Goal: Task Accomplishment & Management: Use online tool/utility

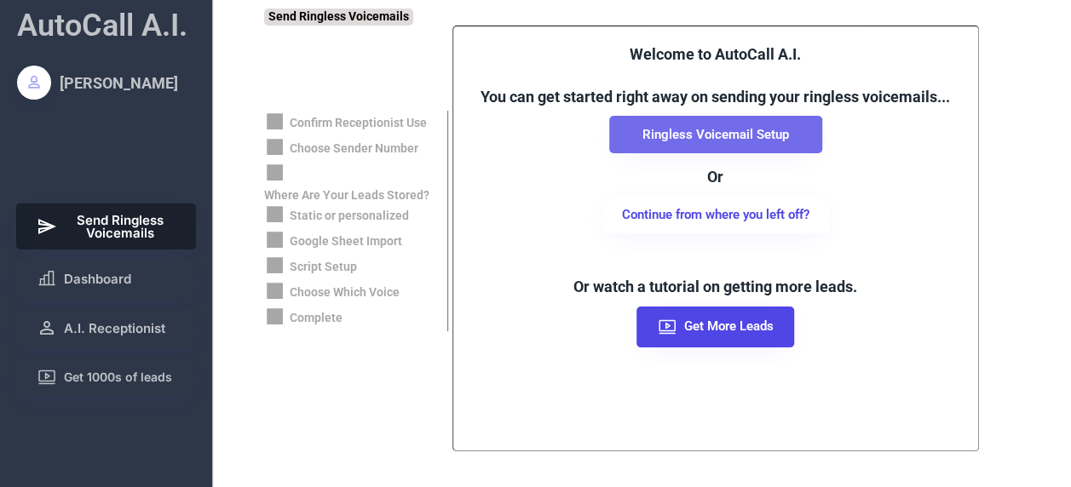
click at [739, 141] on button "Ringless Voicemail Setup" at bounding box center [715, 134] width 213 height 37
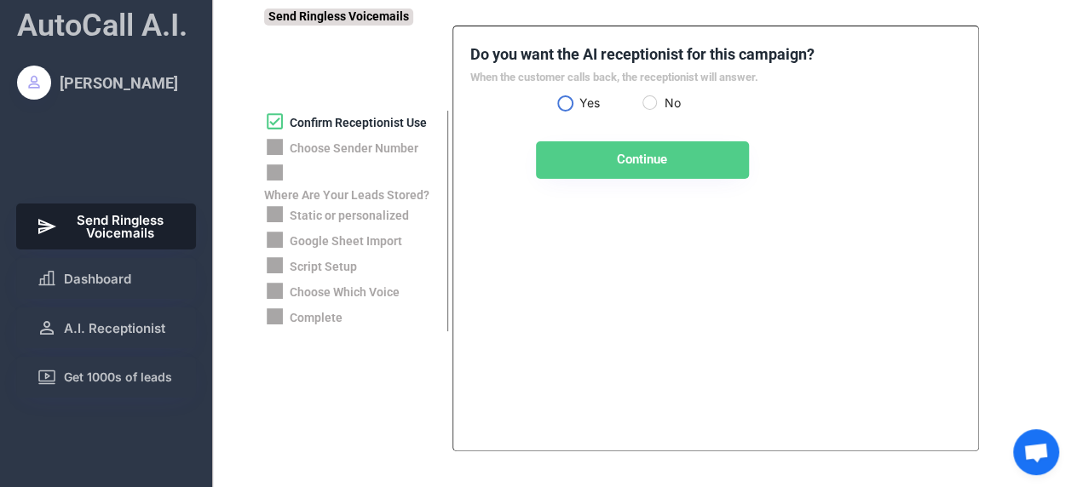
scroll to position [557, 0]
click at [574, 100] on label "Yes" at bounding box center [608, 103] width 68 height 12
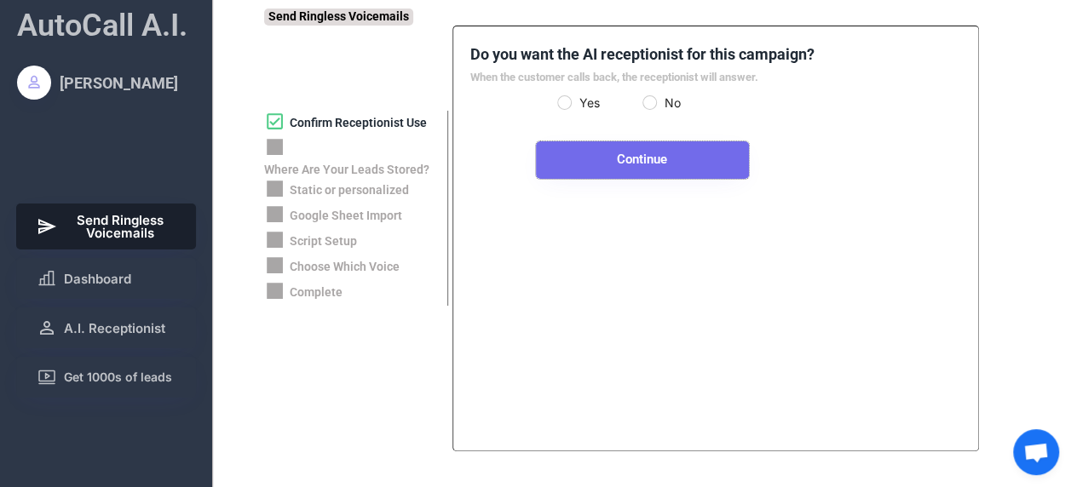
click at [618, 160] on button "Continue" at bounding box center [642, 159] width 213 height 37
select select "**********"
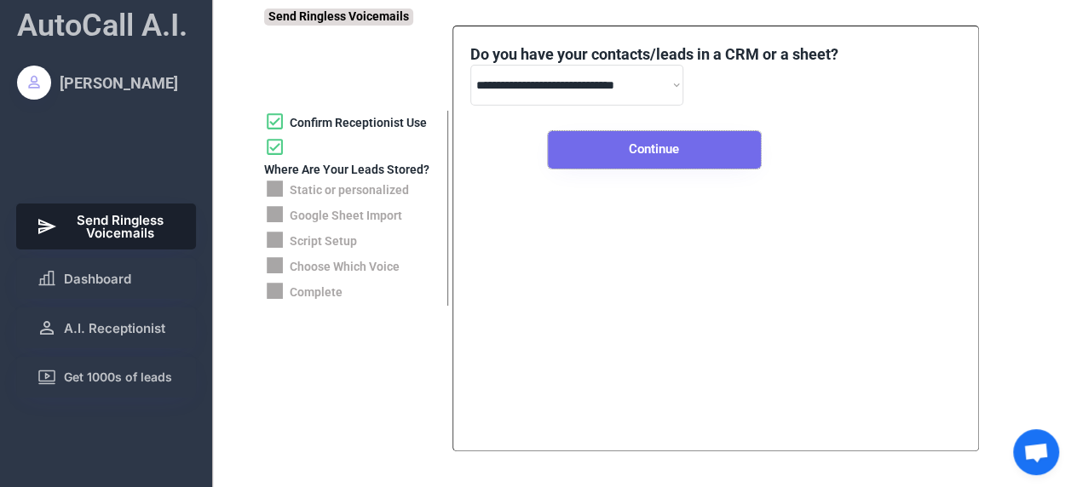
click at [645, 141] on button "Continue" at bounding box center [654, 149] width 213 height 37
select select "*****"
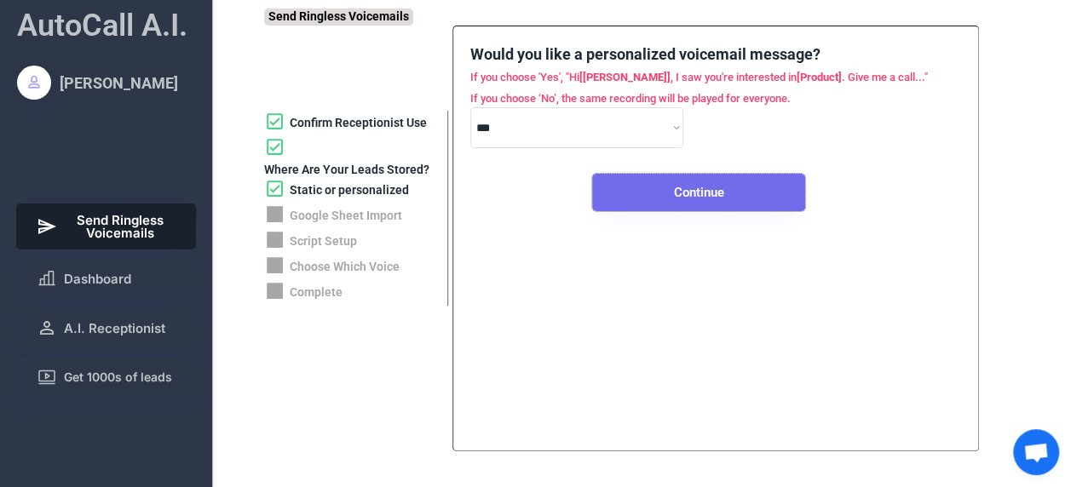
click at [711, 185] on button "Continue" at bounding box center [698, 192] width 213 height 37
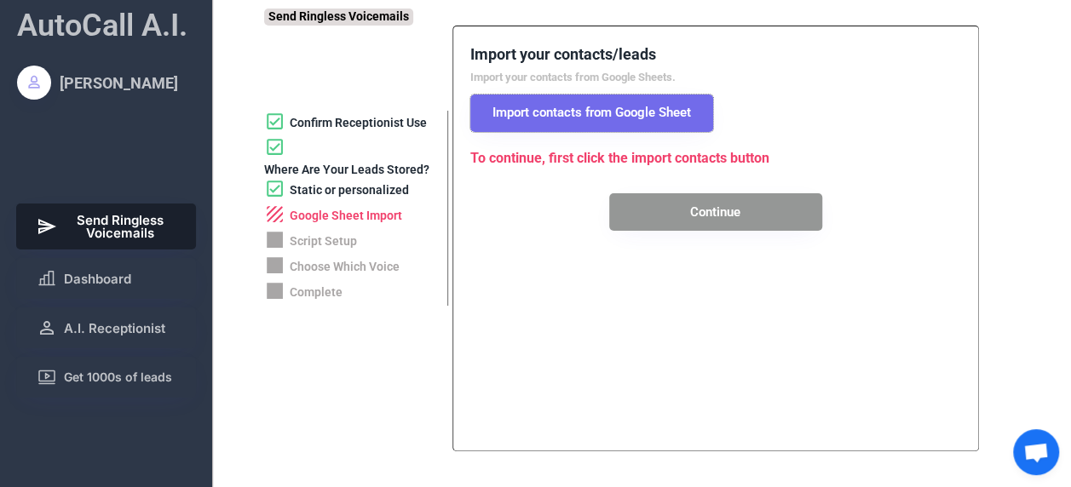
click at [618, 106] on button "Import contacts from Google Sheet" at bounding box center [591, 113] width 243 height 37
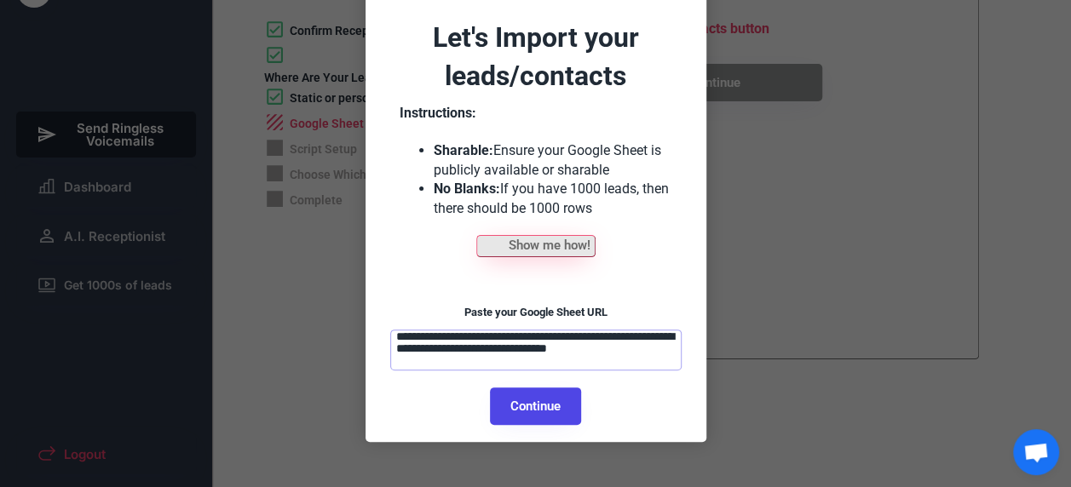
scroll to position [100, 0]
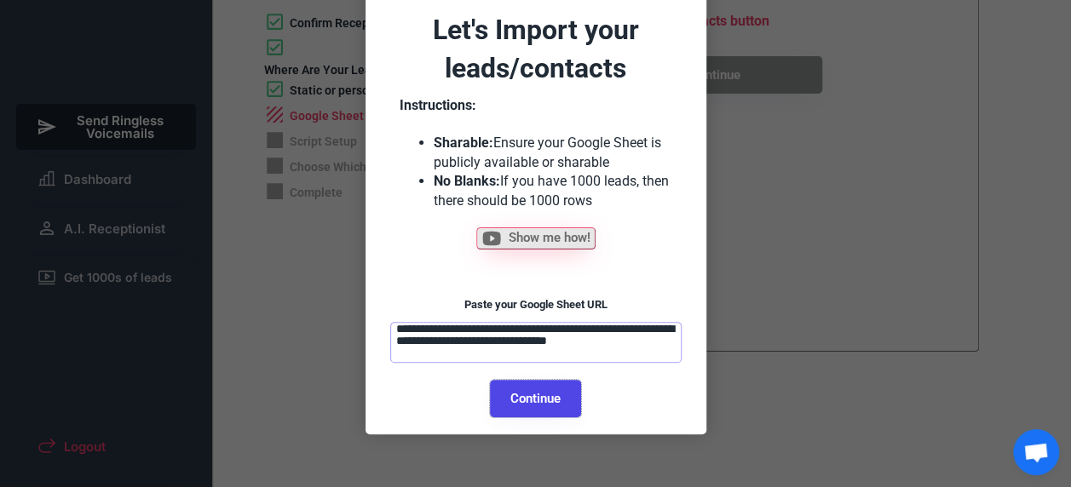
click at [551, 397] on button "Continue" at bounding box center [535, 398] width 91 height 37
select select "******"
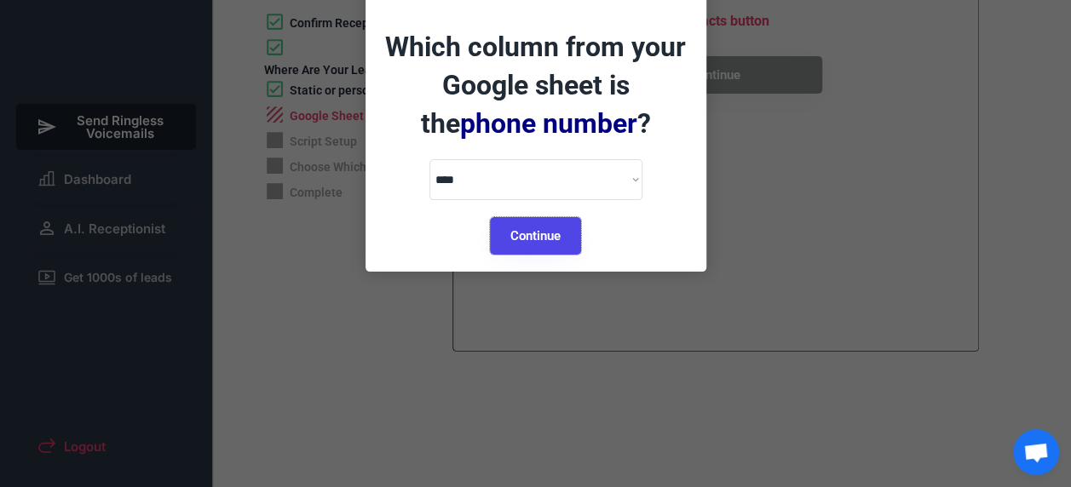
click at [554, 232] on button "Continue" at bounding box center [535, 235] width 91 height 37
select select "*********"
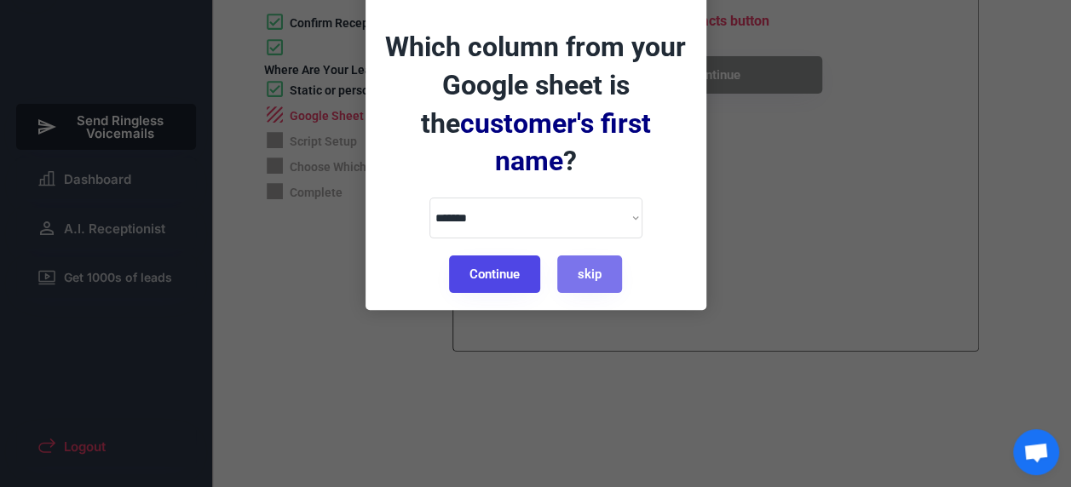
click at [497, 256] on button "Continue" at bounding box center [494, 274] width 91 height 37
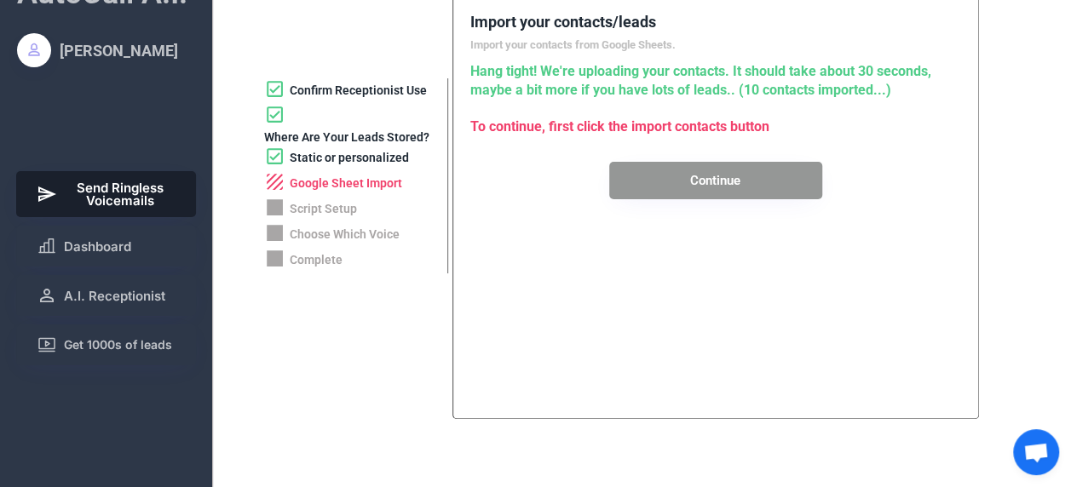
scroll to position [0, 0]
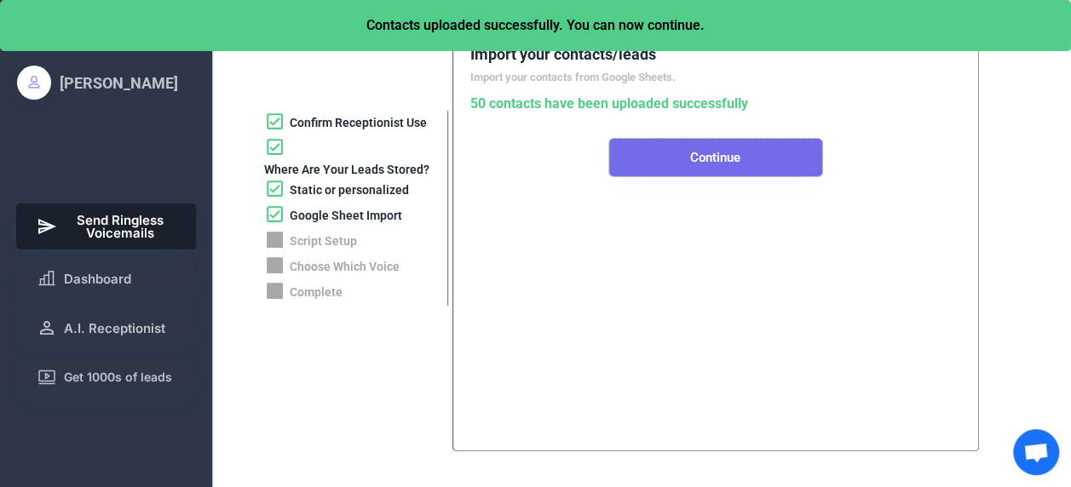
click at [667, 156] on button "Continue" at bounding box center [715, 157] width 213 height 37
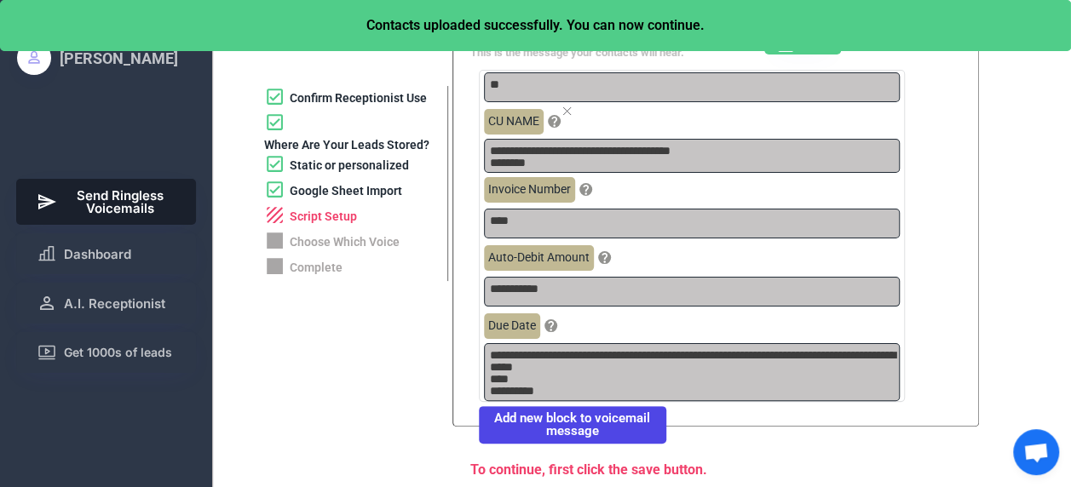
scroll to position [27, 0]
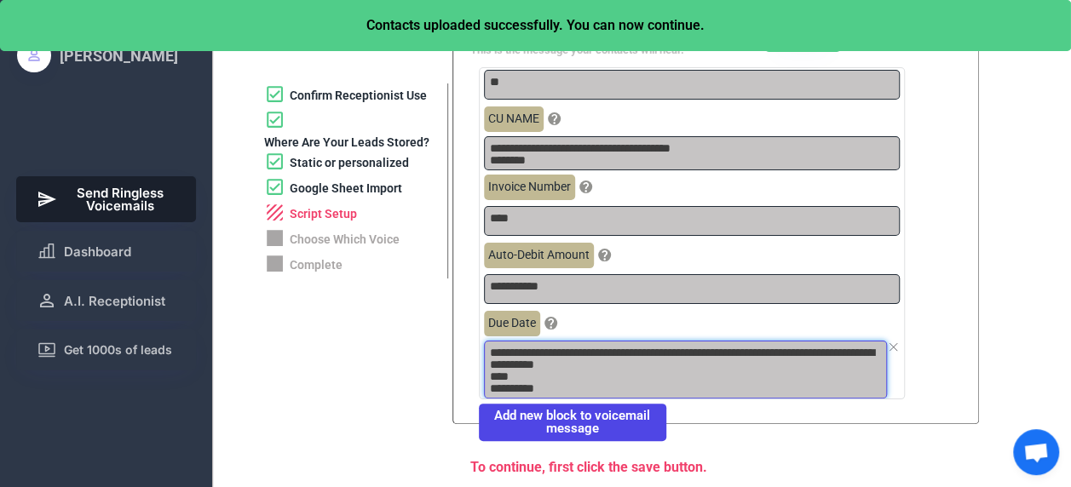
click at [504, 349] on textarea "**********" at bounding box center [685, 370] width 403 height 58
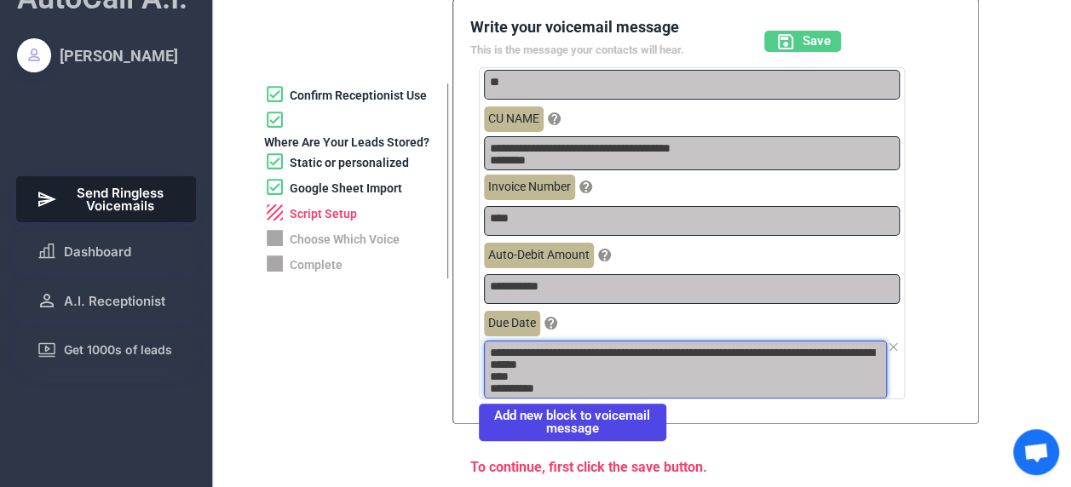
click at [540, 375] on textarea "**********" at bounding box center [685, 370] width 403 height 58
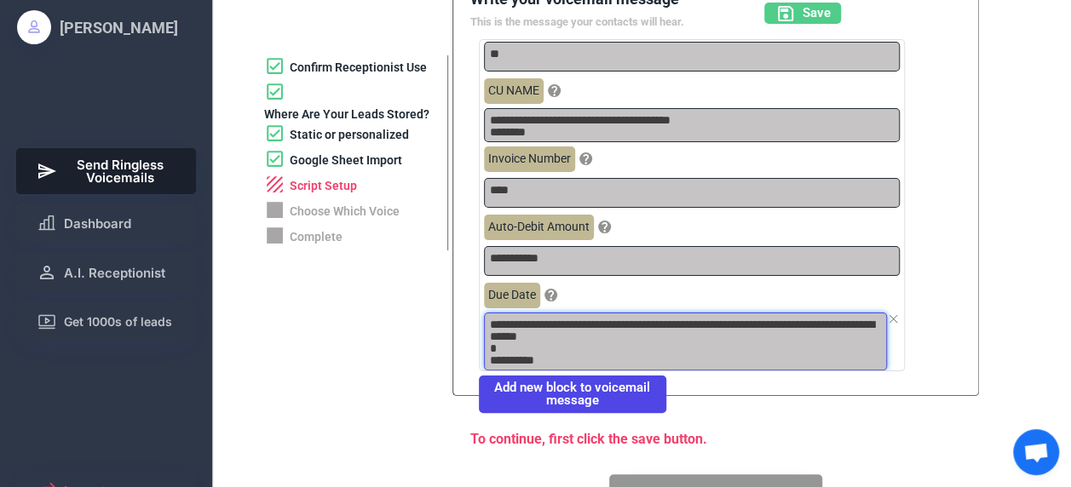
scroll to position [52, 0]
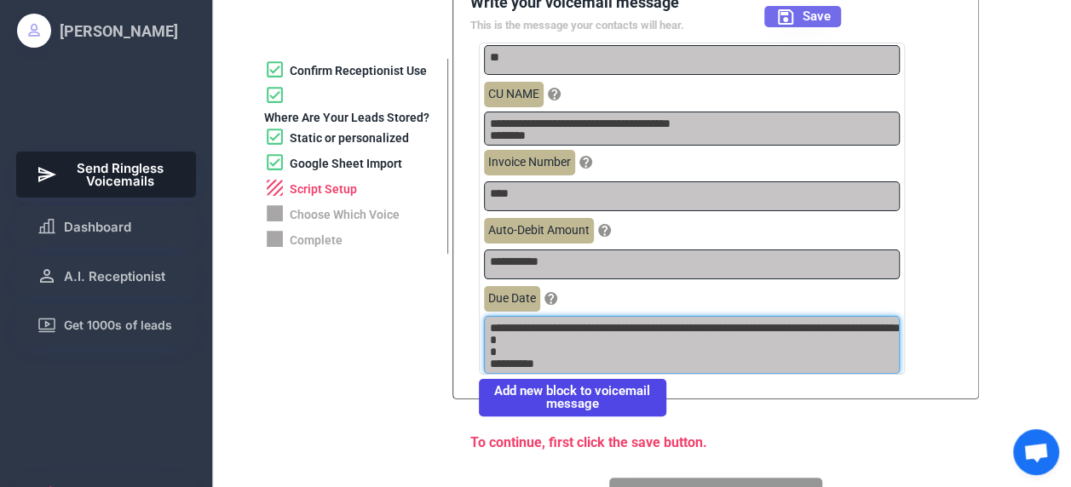
type textarea "**********"
click at [811, 18] on span "Save" at bounding box center [816, 16] width 28 height 13
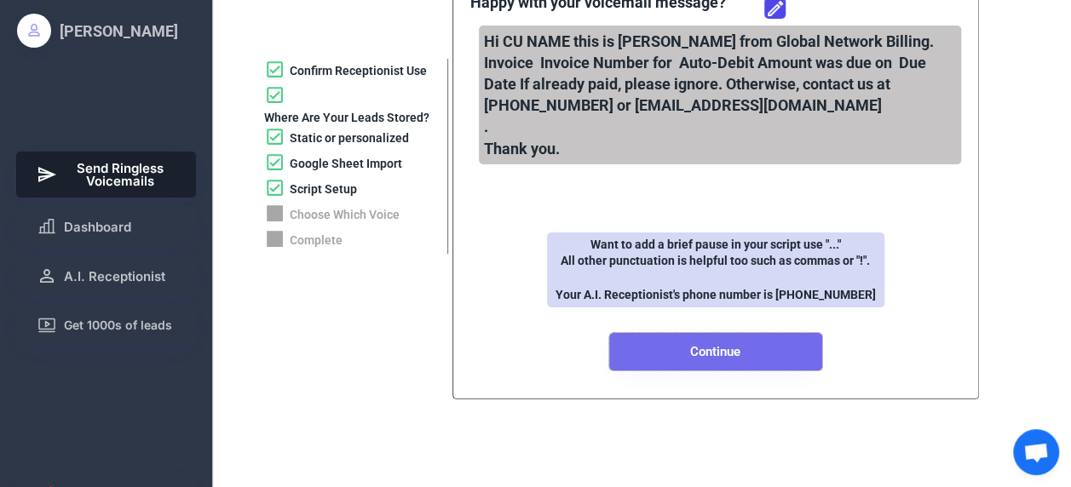
click at [776, 350] on button "Continue" at bounding box center [715, 351] width 213 height 37
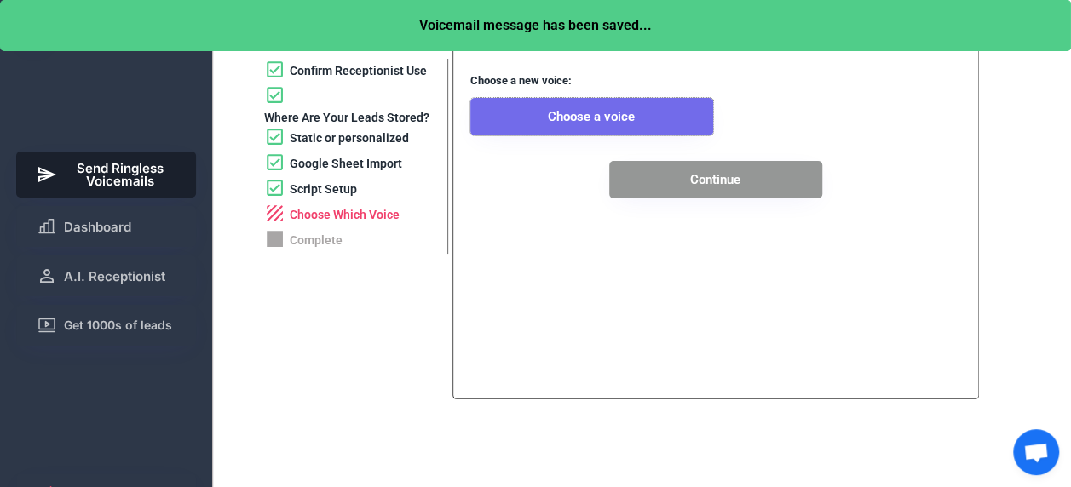
click at [628, 114] on button "Choose a voice" at bounding box center [591, 116] width 243 height 37
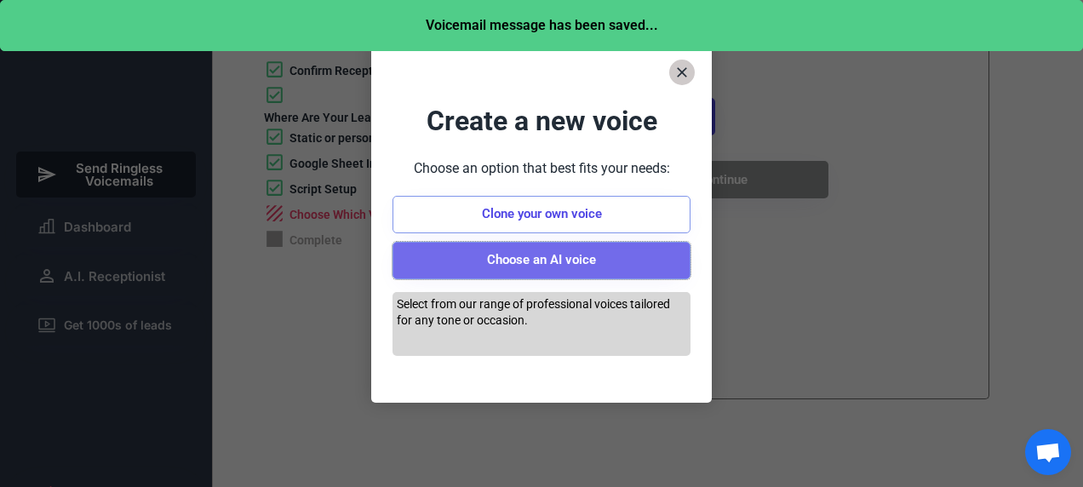
click at [569, 258] on button "Choose an AI voice" at bounding box center [542, 260] width 298 height 37
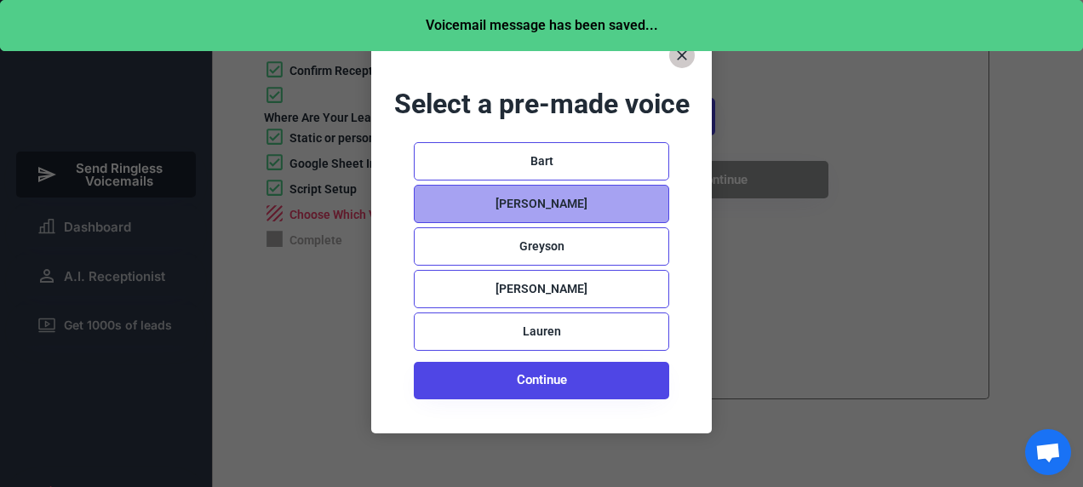
click at [548, 206] on div "[PERSON_NAME]" at bounding box center [542, 204] width 92 height 17
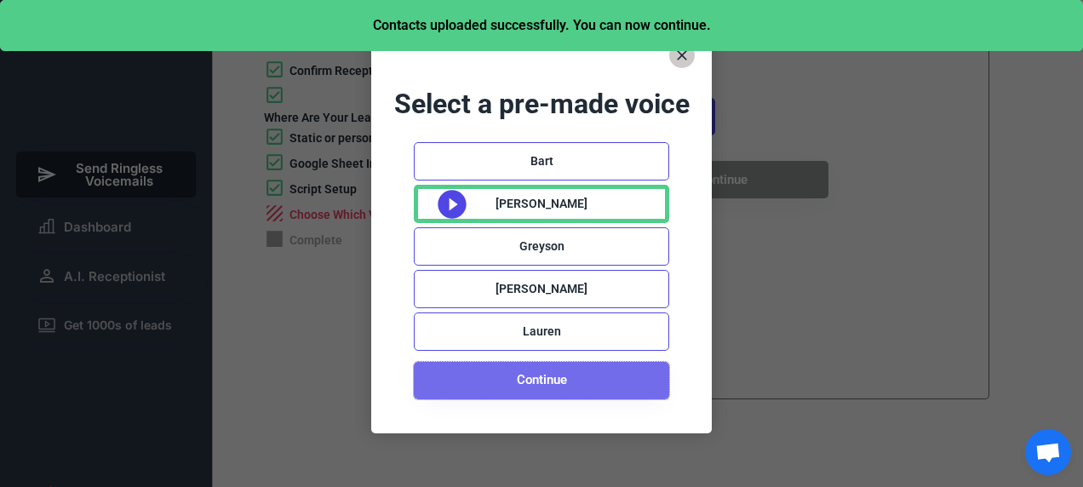
click at [545, 380] on button "Continue" at bounding box center [542, 380] width 256 height 37
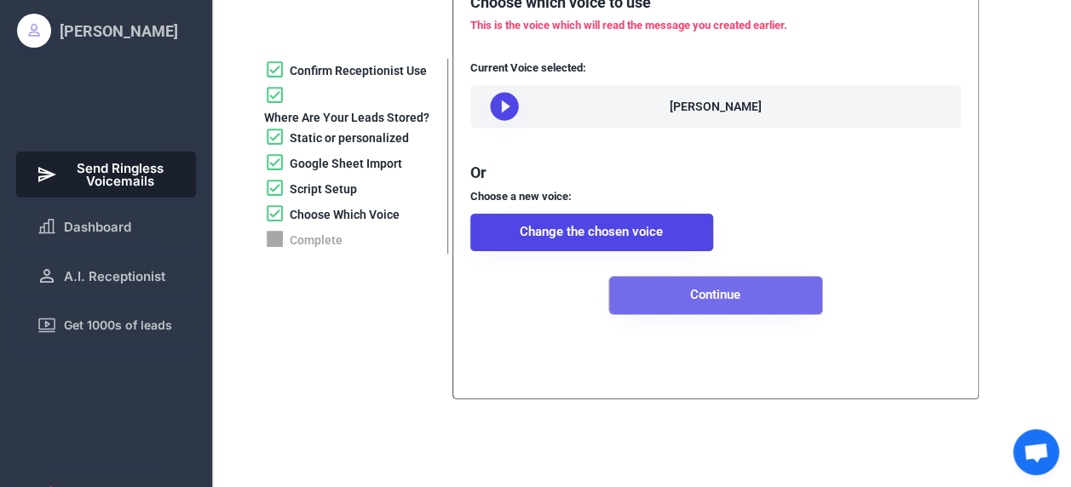
click at [732, 314] on button "Continue" at bounding box center [715, 295] width 213 height 37
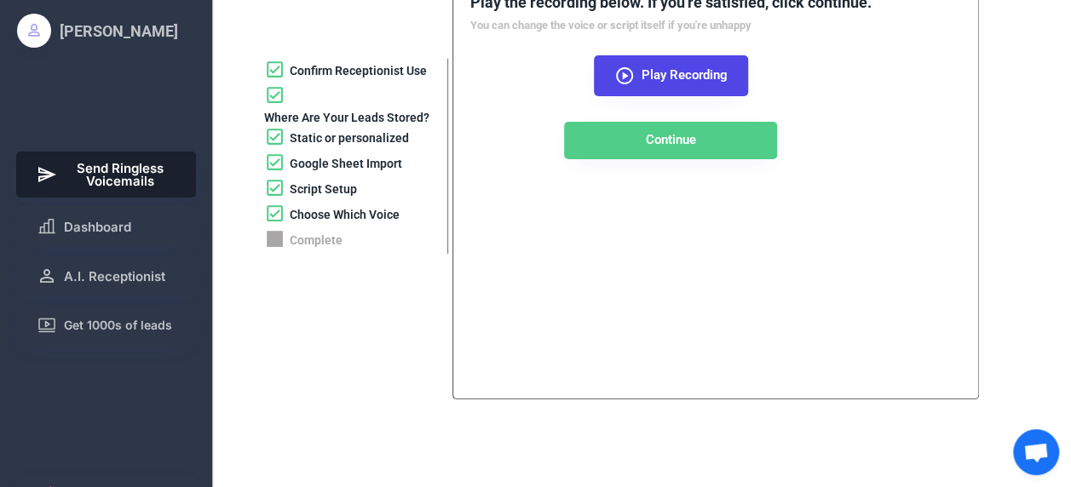
scroll to position [0, 0]
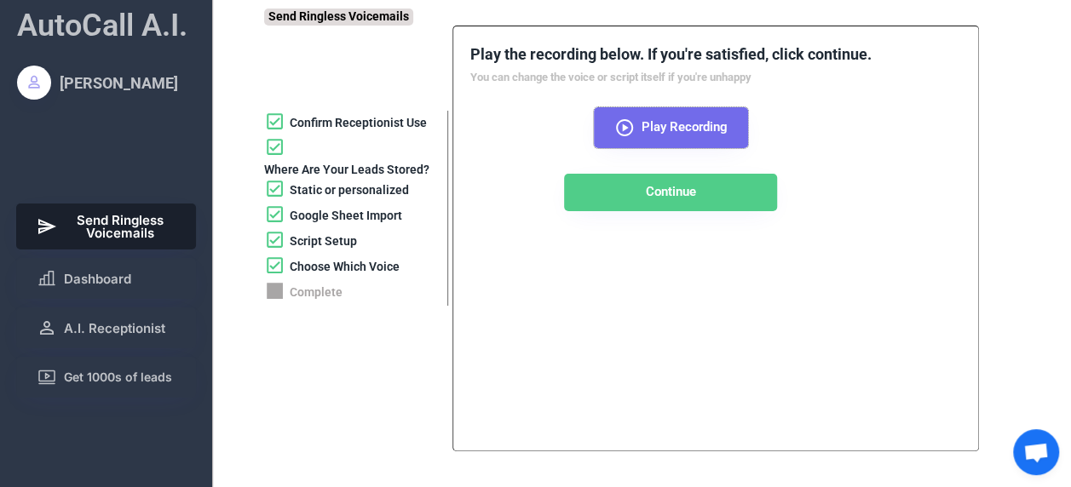
click at [622, 122] on icon at bounding box center [624, 128] width 20 height 20
click at [625, 115] on button "Play Recording" at bounding box center [671, 127] width 154 height 41
click at [317, 238] on div "Script Setup" at bounding box center [323, 241] width 67 height 17
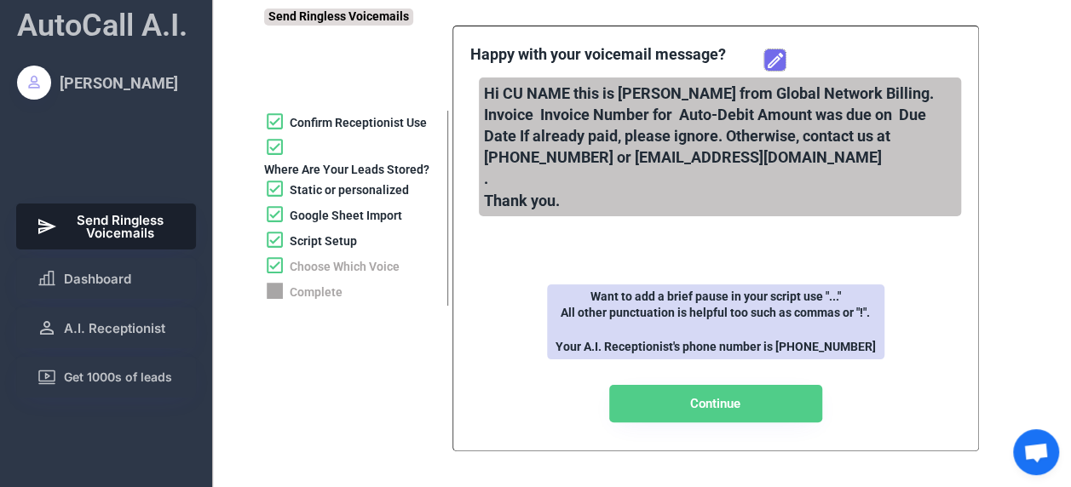
click at [780, 59] on icon at bounding box center [775, 60] width 20 height 20
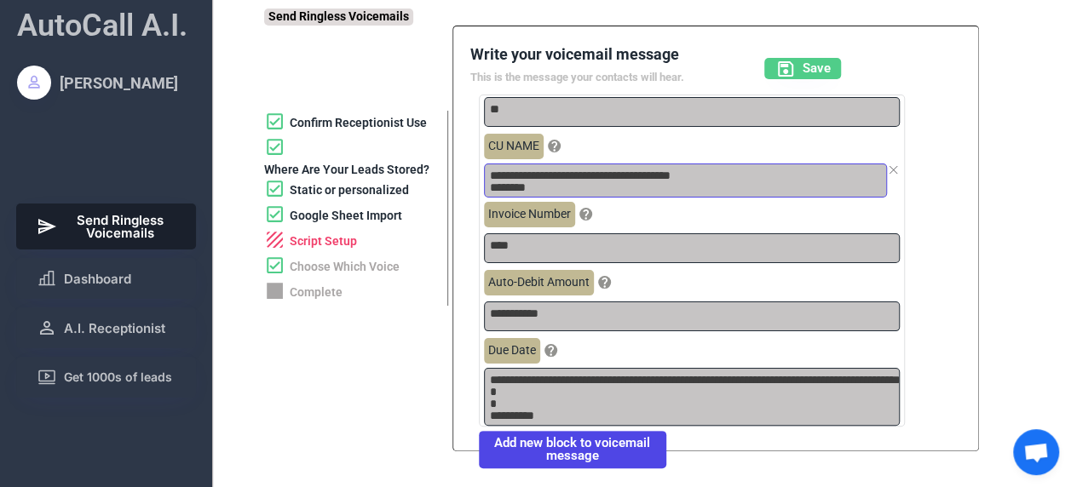
click at [547, 182] on textarea "**********" at bounding box center [685, 181] width 403 height 34
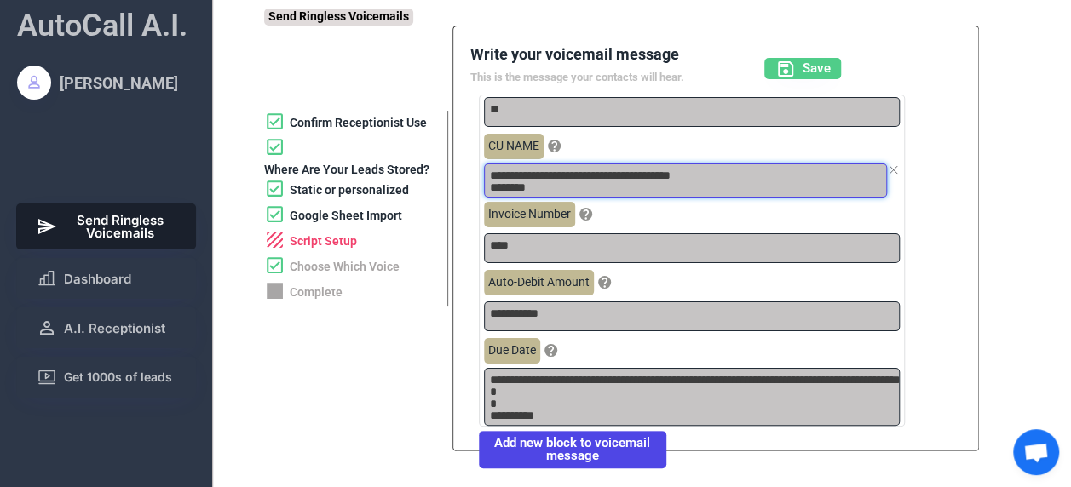
click at [547, 182] on textarea "**********" at bounding box center [685, 181] width 403 height 34
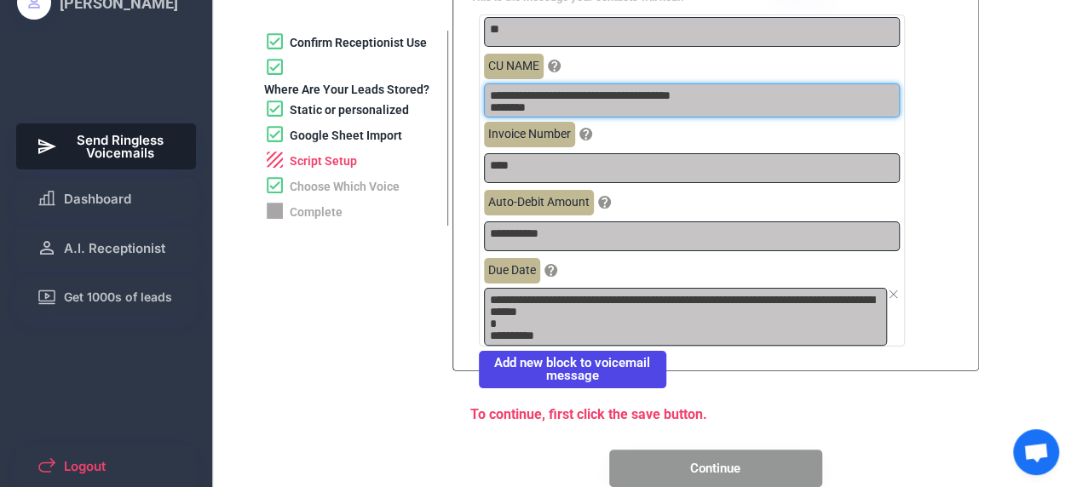
click at [890, 294] on icon at bounding box center [893, 294] width 13 height 13
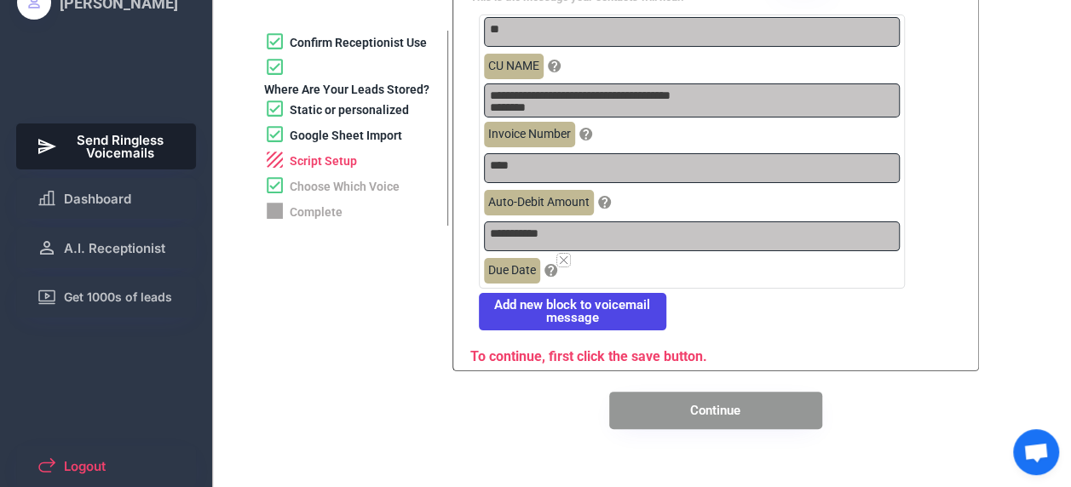
click at [562, 258] on icon at bounding box center [563, 260] width 13 height 13
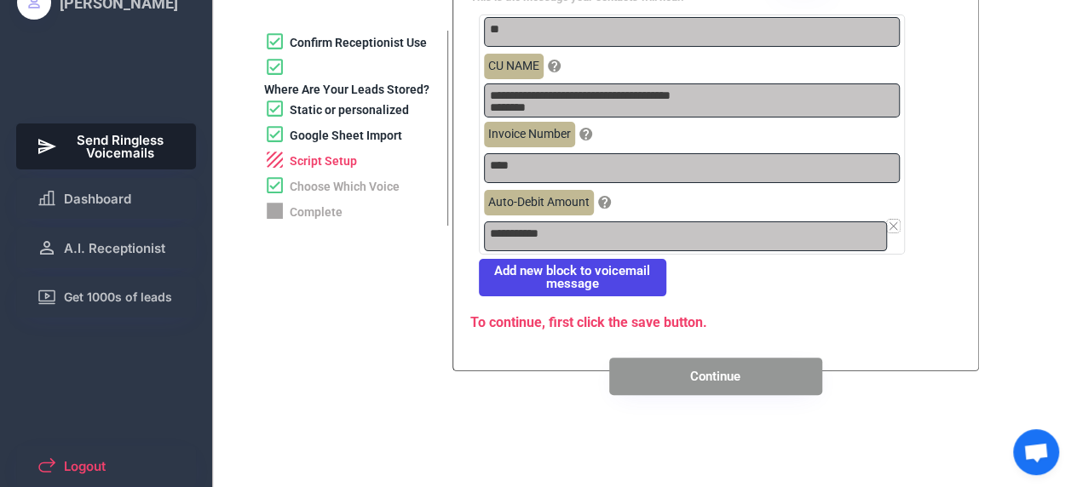
click at [891, 224] on use at bounding box center [893, 226] width 13 height 13
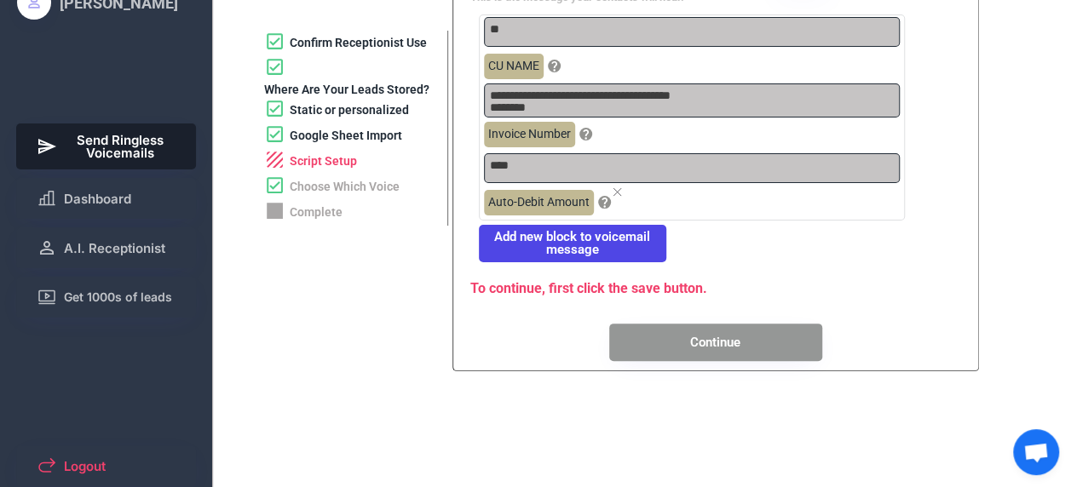
click at [612, 192] on icon at bounding box center [617, 192] width 13 height 13
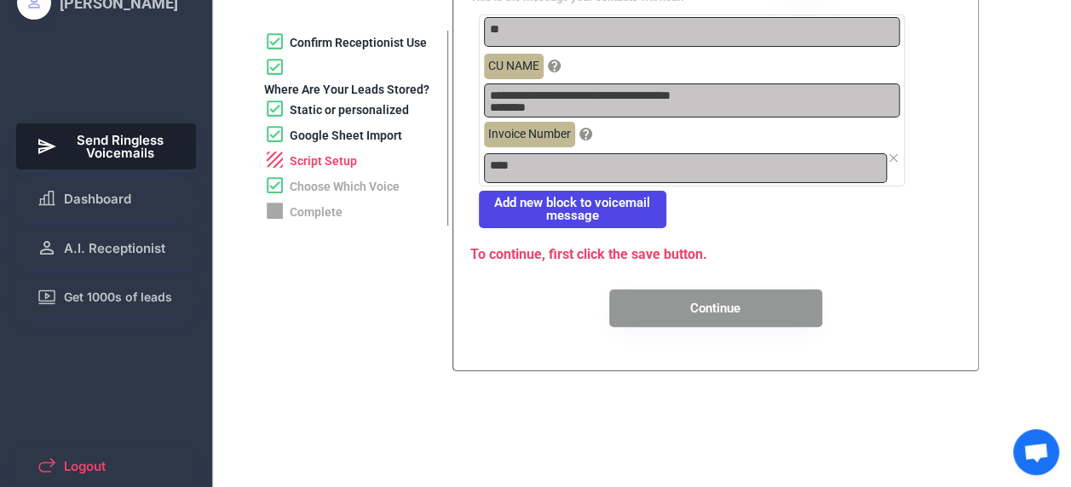
click at [897, 161] on icon at bounding box center [893, 158] width 13 height 13
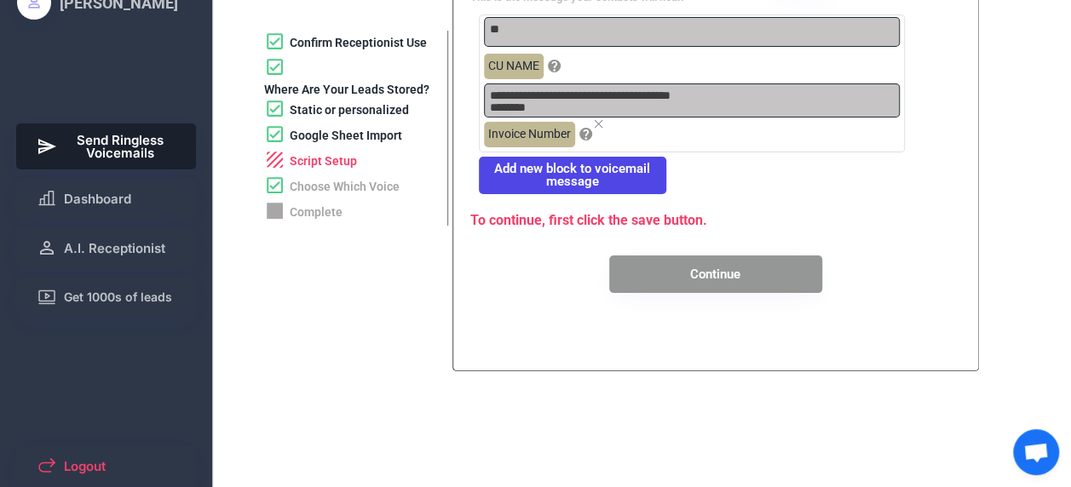
click at [596, 125] on use at bounding box center [598, 124] width 13 height 13
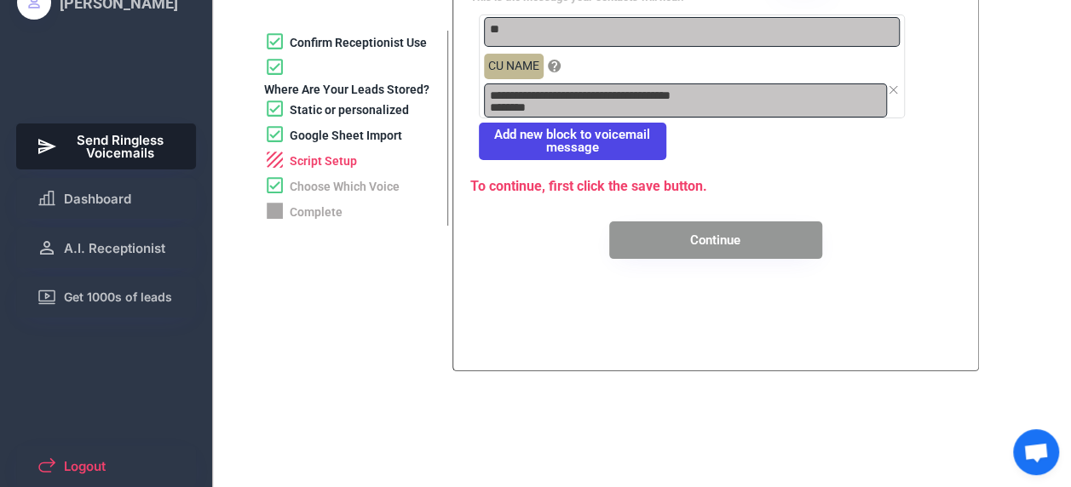
click at [895, 90] on icon at bounding box center [893, 89] width 13 height 13
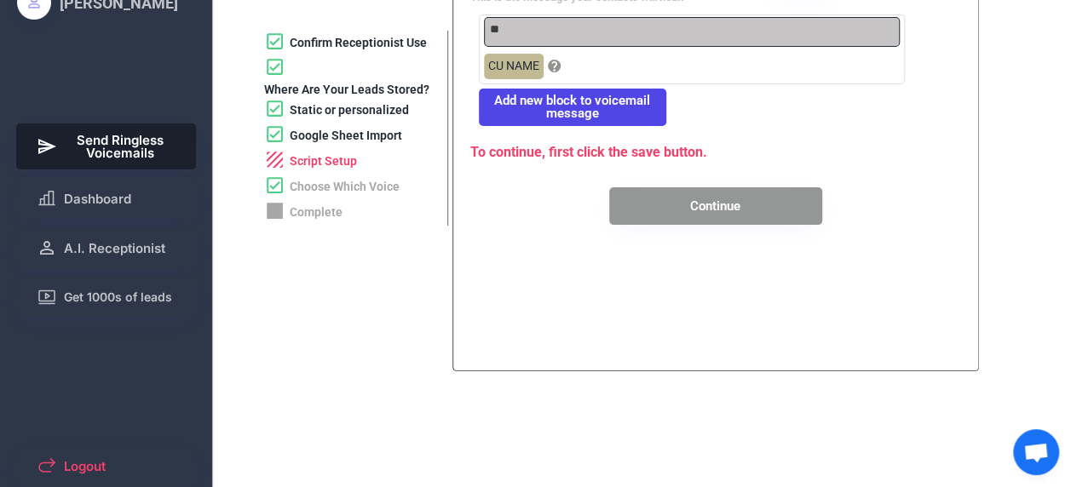
click at [629, 110] on button "Add new block to voicemail message" at bounding box center [572, 107] width 187 height 37
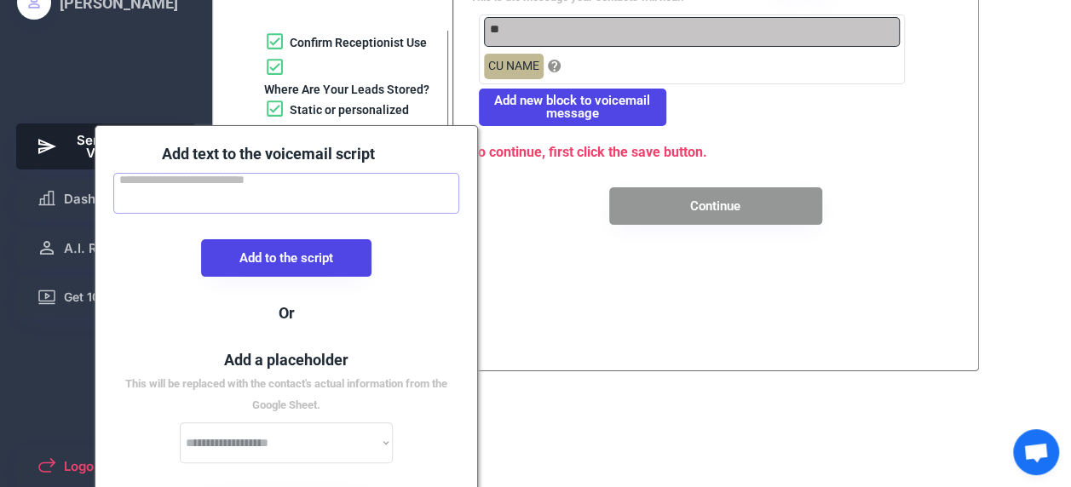
click at [356, 198] on textarea at bounding box center [286, 193] width 347 height 41
paste textarea "**********"
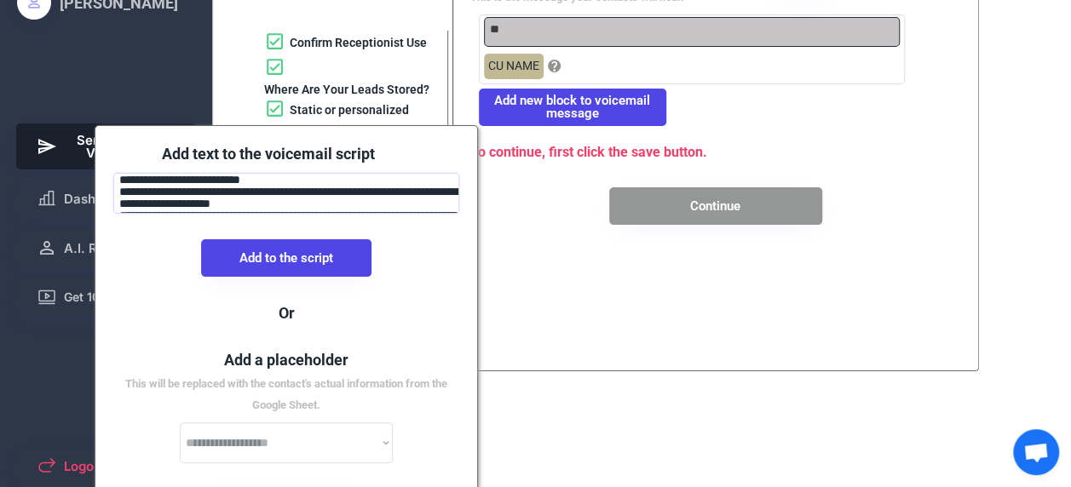
scroll to position [44, 0]
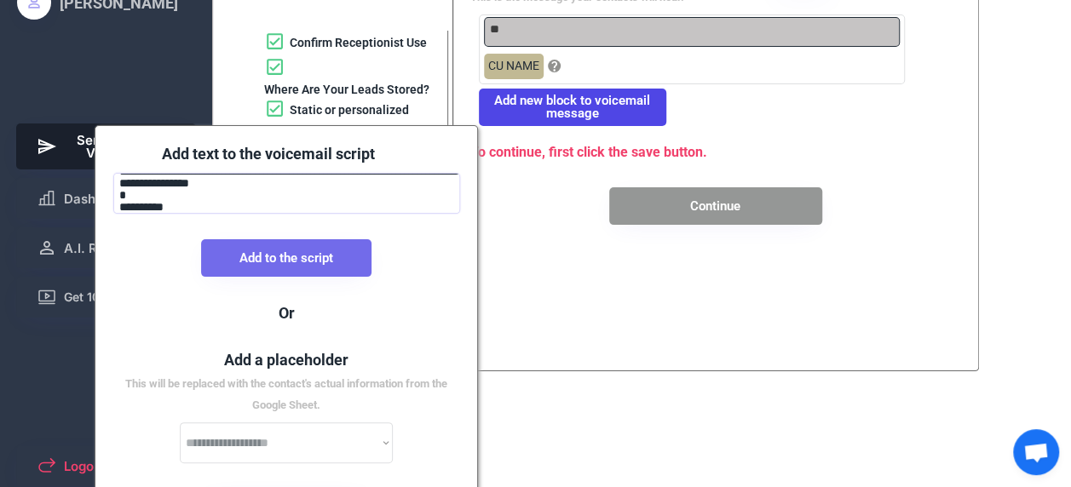
type textarea "**********"
click at [326, 257] on button "Add to the script" at bounding box center [286, 257] width 170 height 37
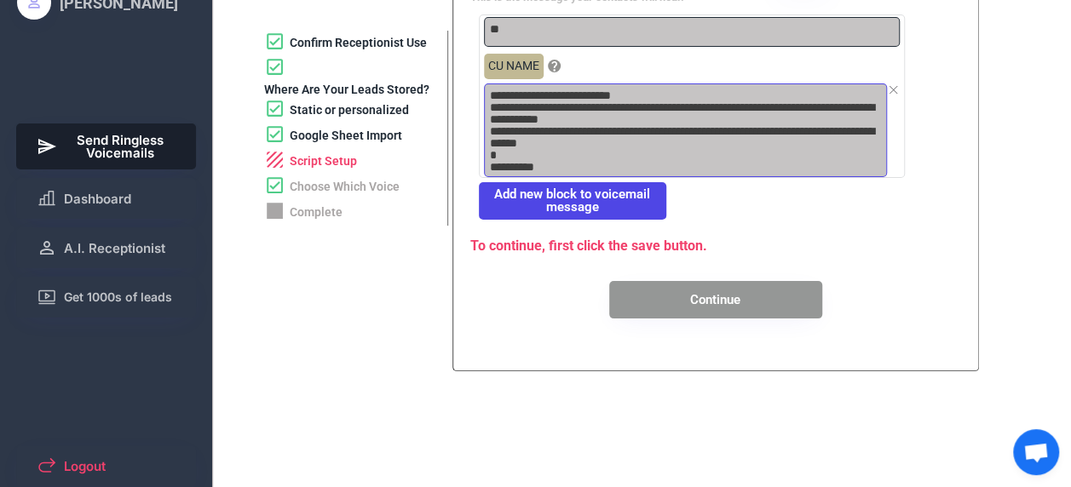
scroll to position [0, 0]
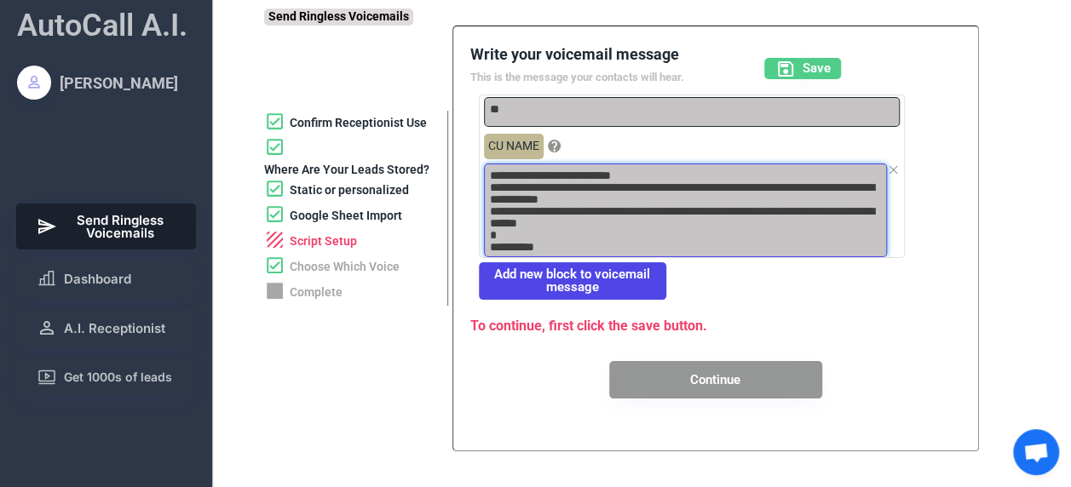
click at [490, 173] on textarea "**********" at bounding box center [685, 211] width 403 height 94
paste textarea "**********"
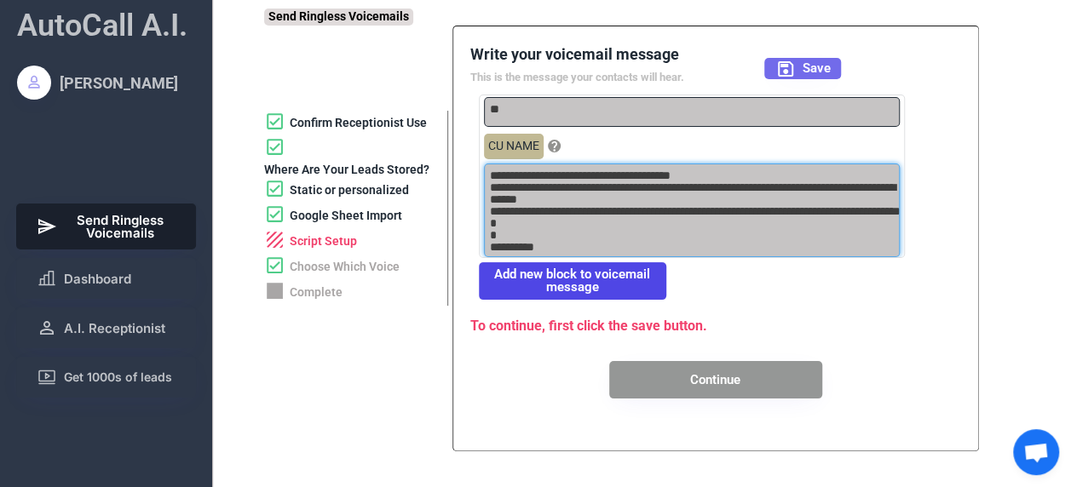
type textarea "**********"
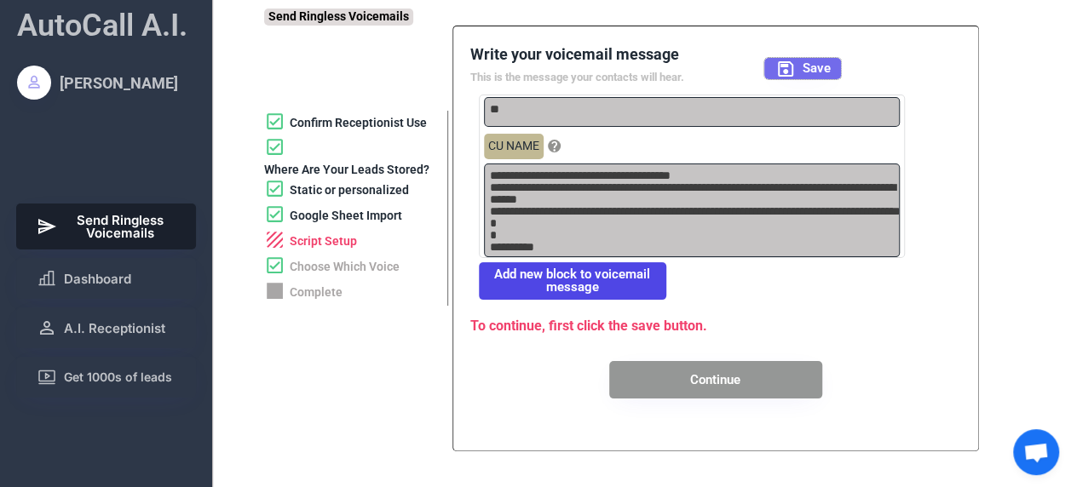
click at [801, 60] on button "Save" at bounding box center [802, 68] width 77 height 21
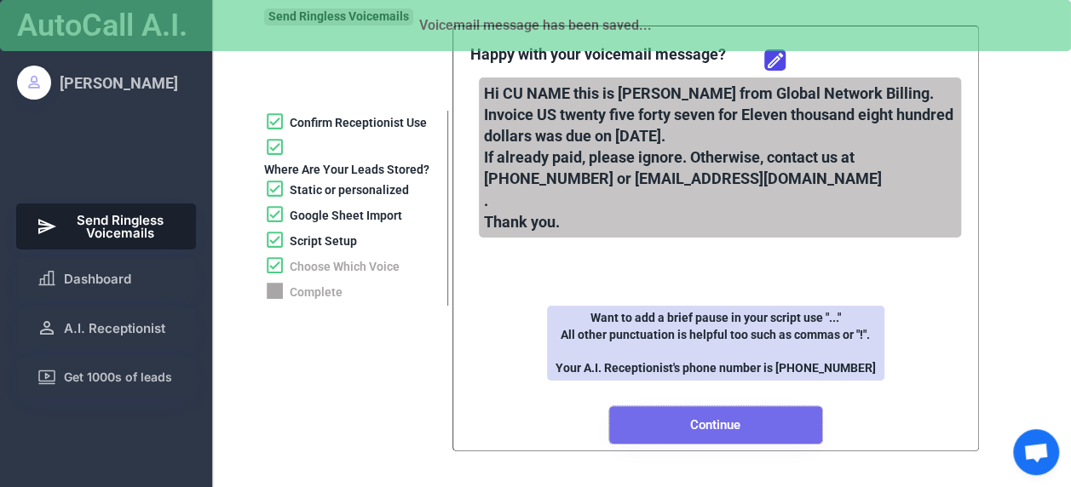
click at [744, 431] on button "Continue" at bounding box center [715, 424] width 213 height 37
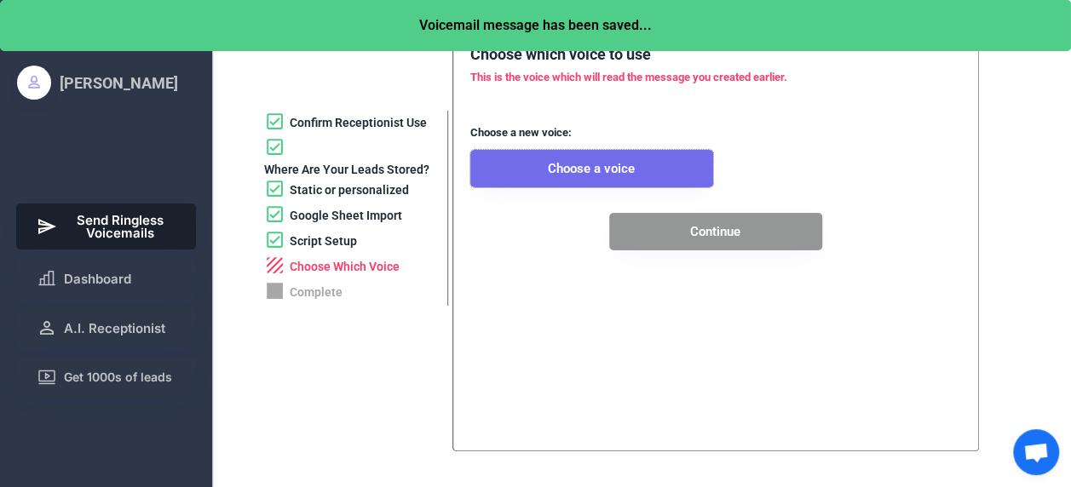
click at [605, 158] on button "Choose a voice" at bounding box center [591, 168] width 243 height 37
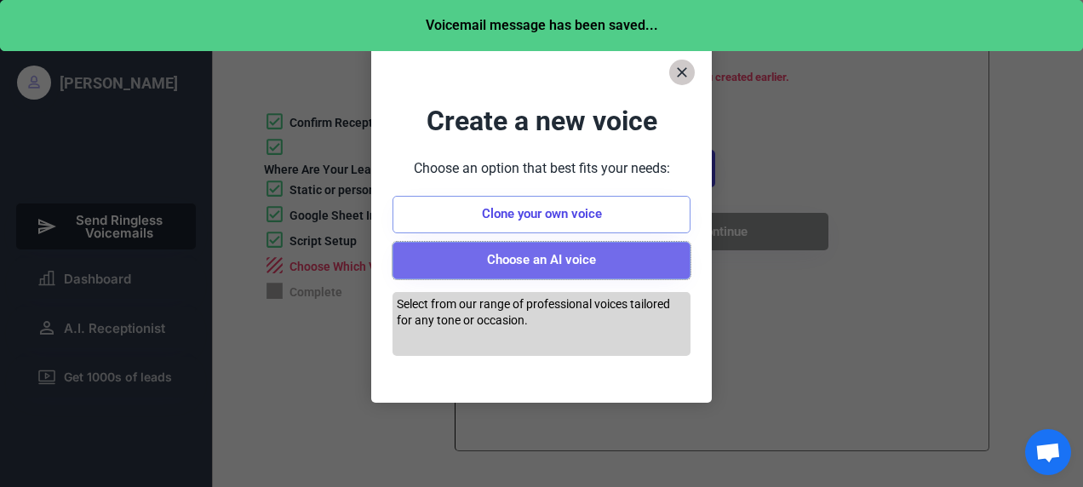
click at [555, 256] on button "Choose an AI voice" at bounding box center [542, 260] width 298 height 37
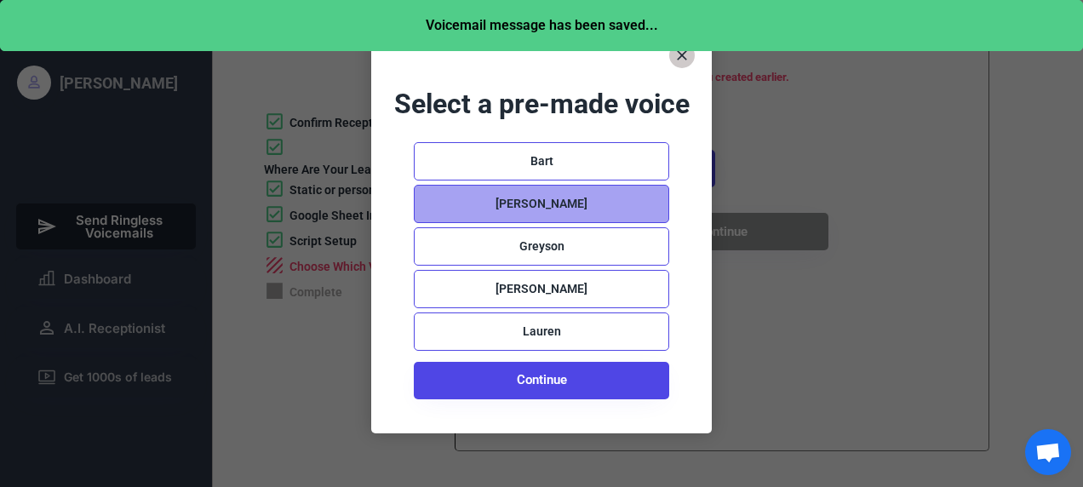
click at [556, 210] on div "[PERSON_NAME]" at bounding box center [542, 204] width 92 height 17
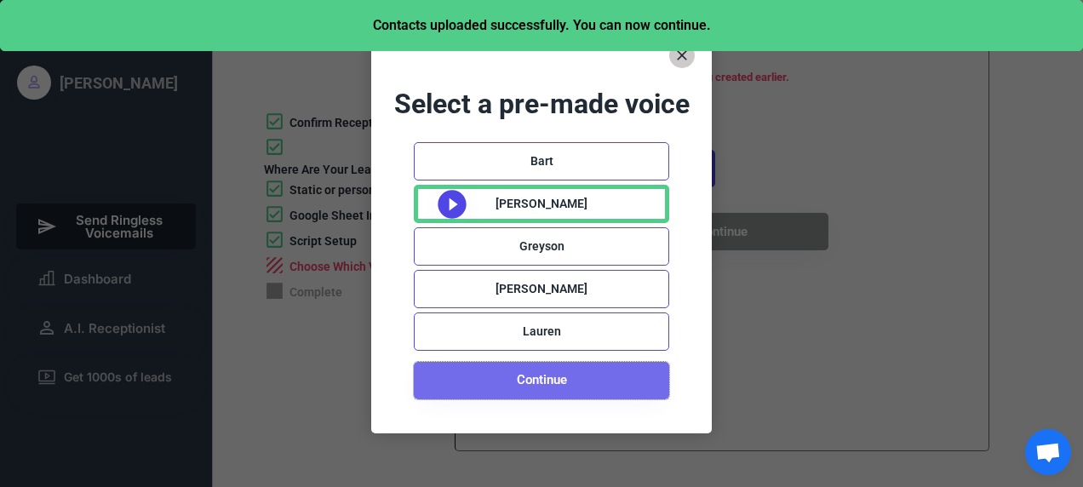
click at [570, 371] on button "Continue" at bounding box center [542, 380] width 256 height 37
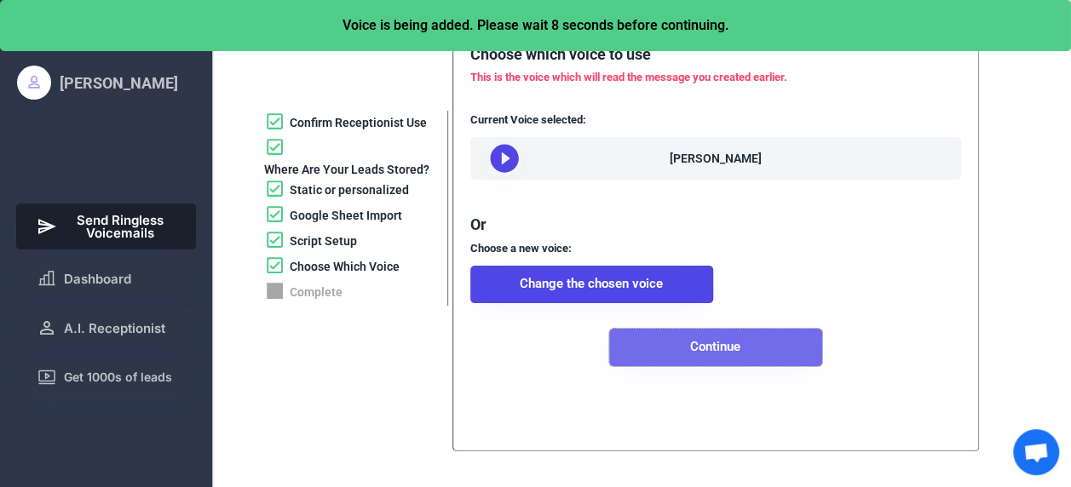
click at [715, 365] on button "Continue" at bounding box center [715, 347] width 213 height 37
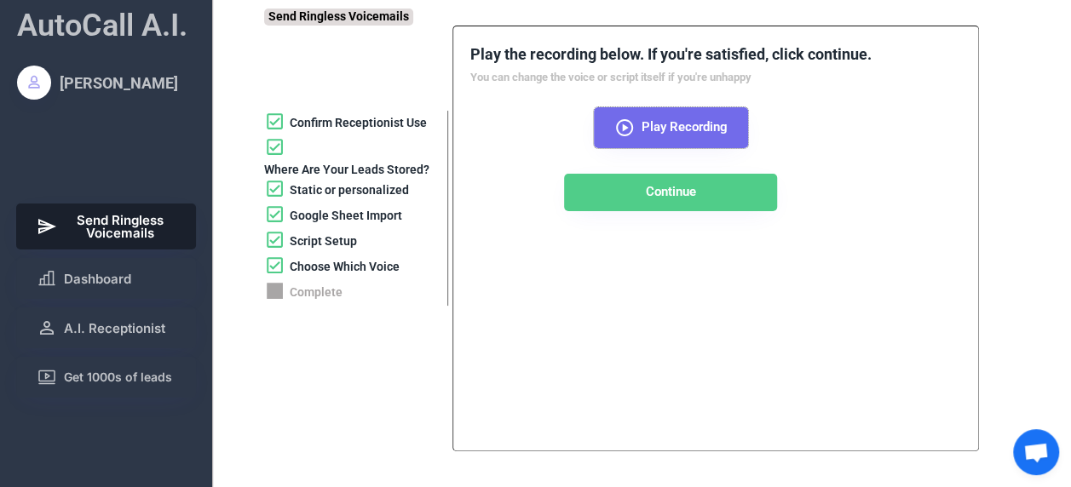
click at [632, 118] on icon at bounding box center [624, 128] width 20 height 20
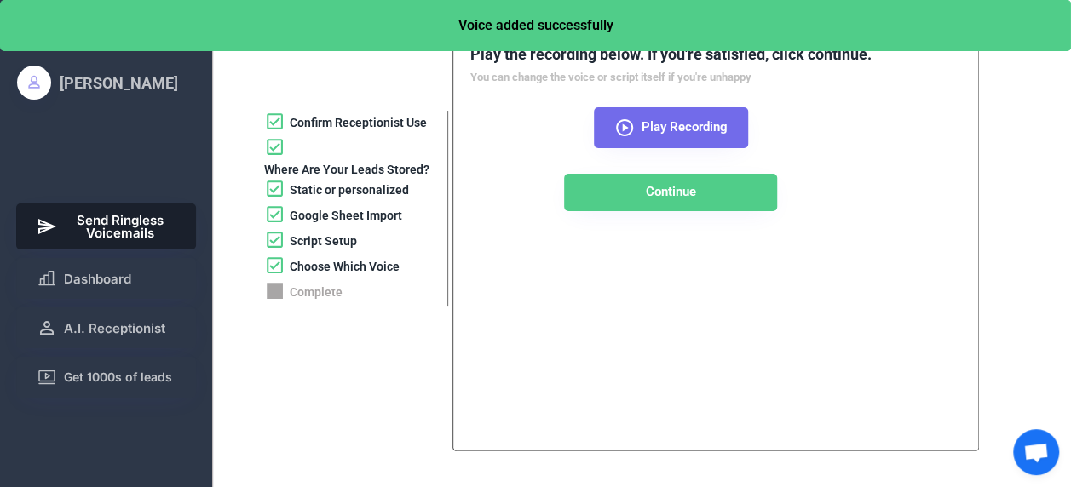
click at [632, 129] on use at bounding box center [624, 127] width 17 height 17
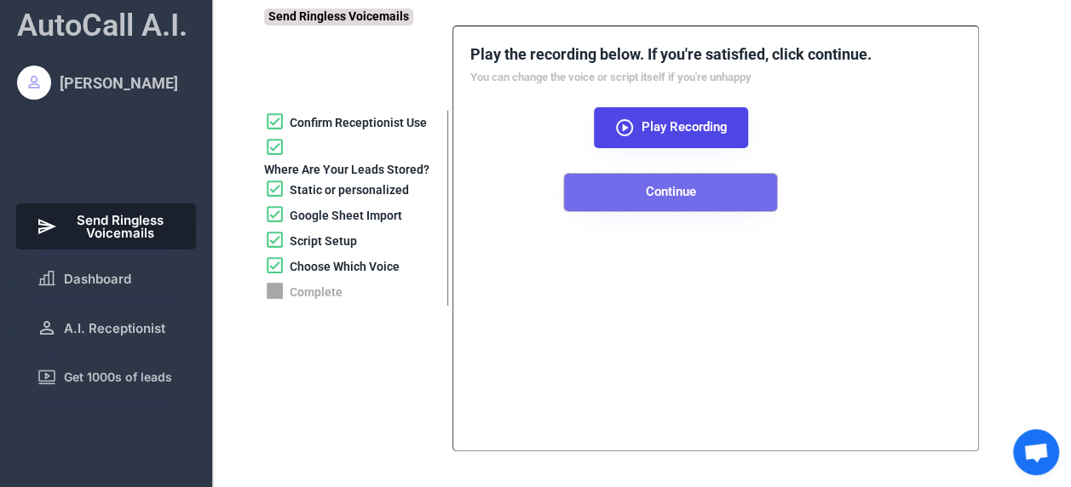
click at [688, 191] on button "Continue" at bounding box center [670, 192] width 213 height 37
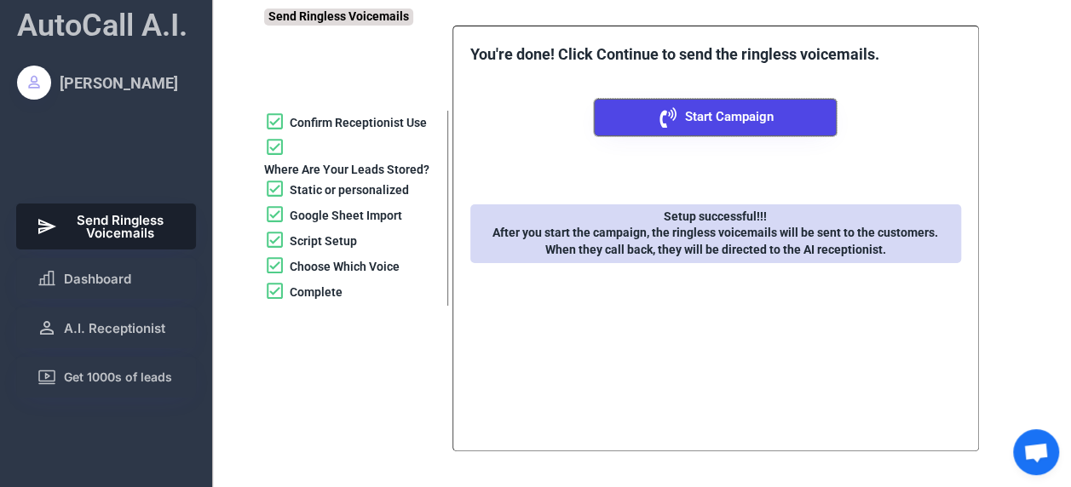
click at [732, 102] on button "Start Campaign" at bounding box center [715, 117] width 243 height 37
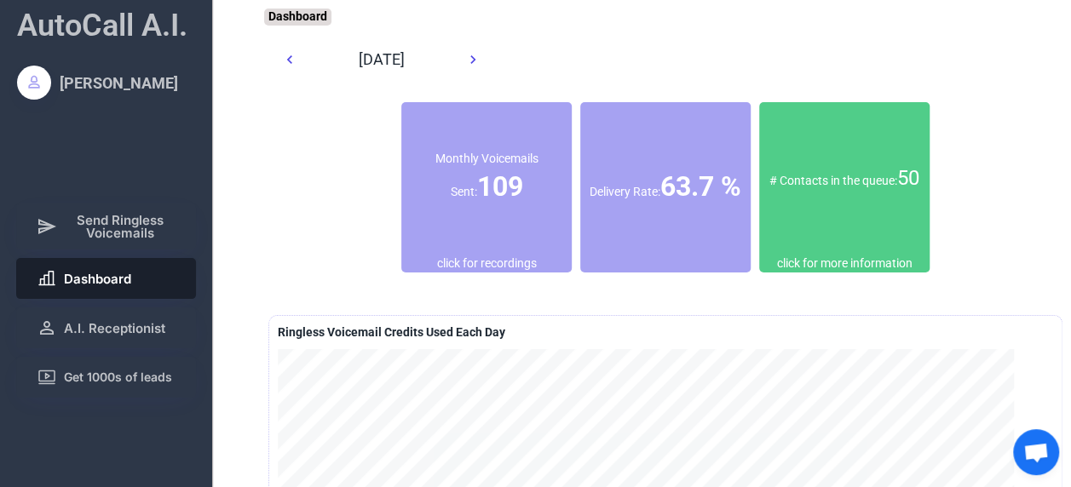
click at [894, 174] on div "# Contacts in the queue: 50" at bounding box center [844, 178] width 170 height 29
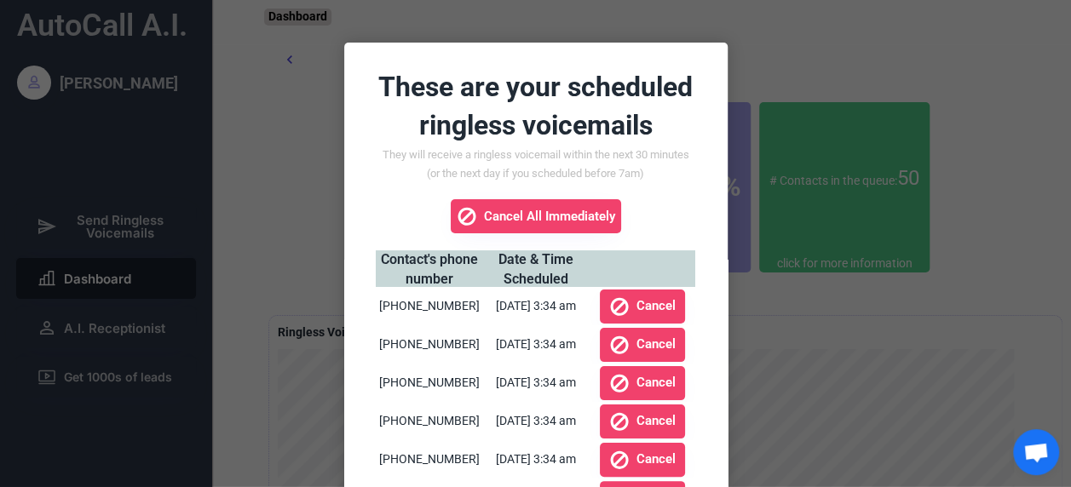
click at [873, 311] on div at bounding box center [535, 243] width 1071 height 487
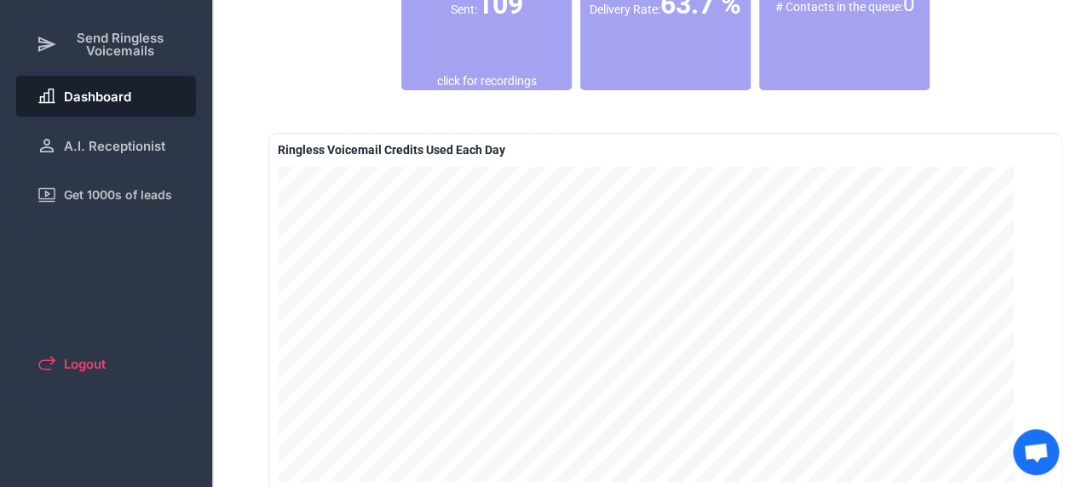
scroll to position [194, 0]
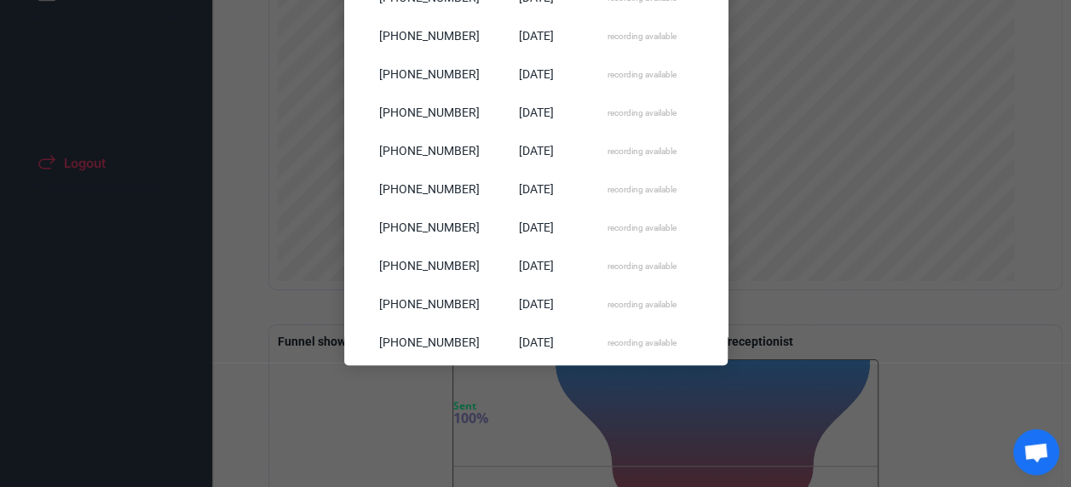
scroll to position [146, 0]
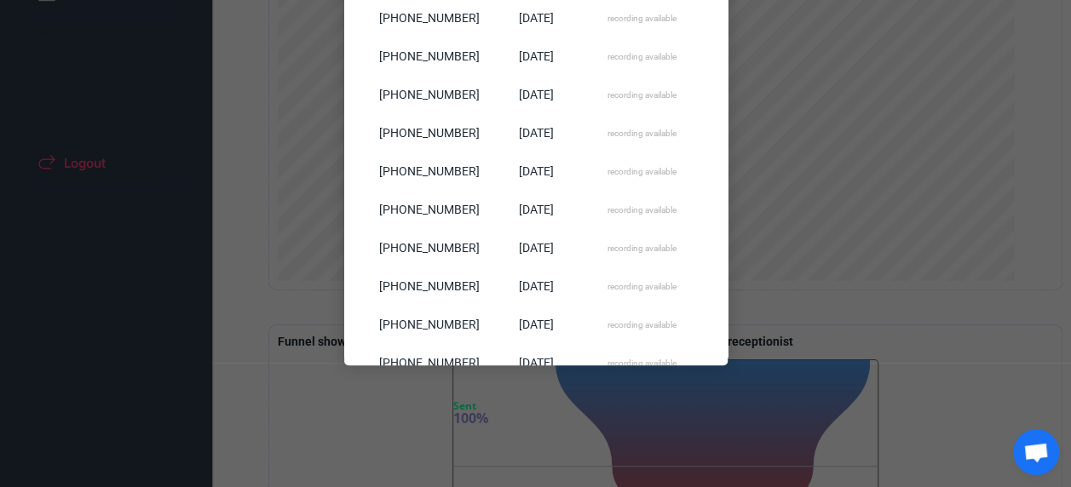
click at [815, 378] on div at bounding box center [535, 243] width 1071 height 487
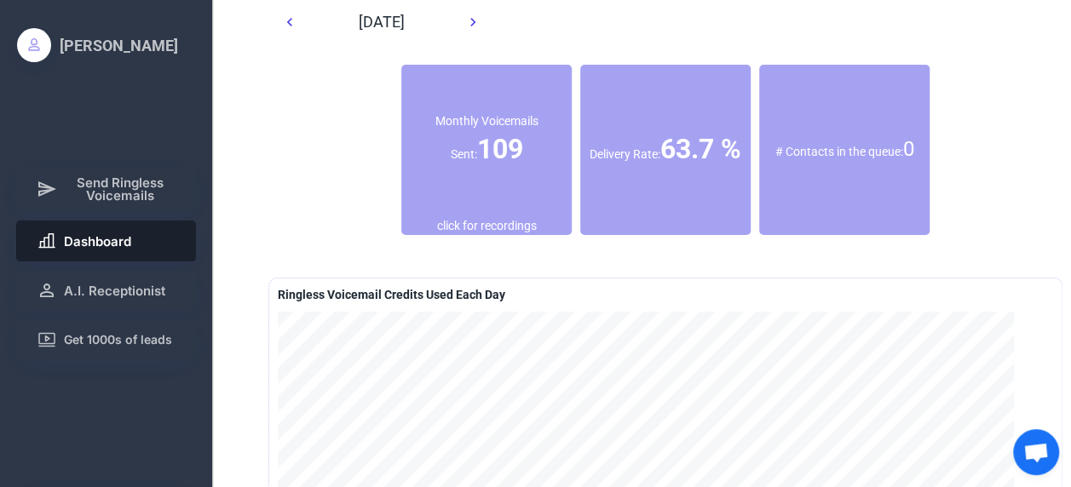
scroll to position [0, 0]
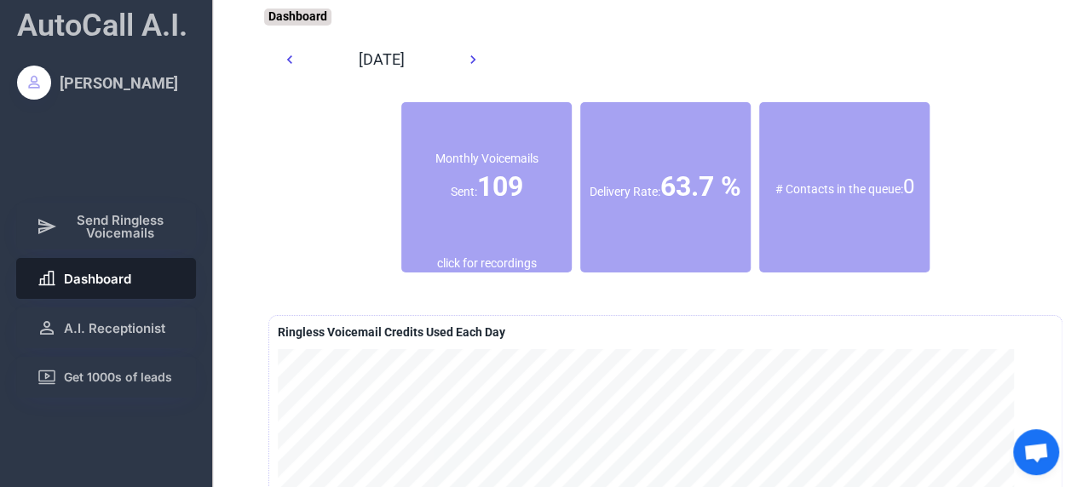
click at [903, 189] on font "0" at bounding box center [908, 187] width 11 height 24
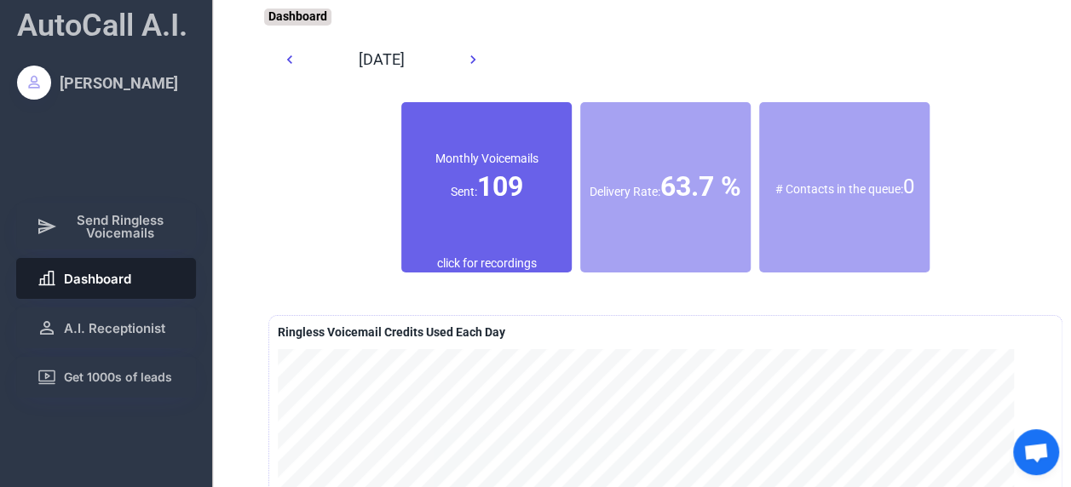
click at [506, 222] on div "Monthly Voicemails Sent: 109" at bounding box center [486, 178] width 170 height 153
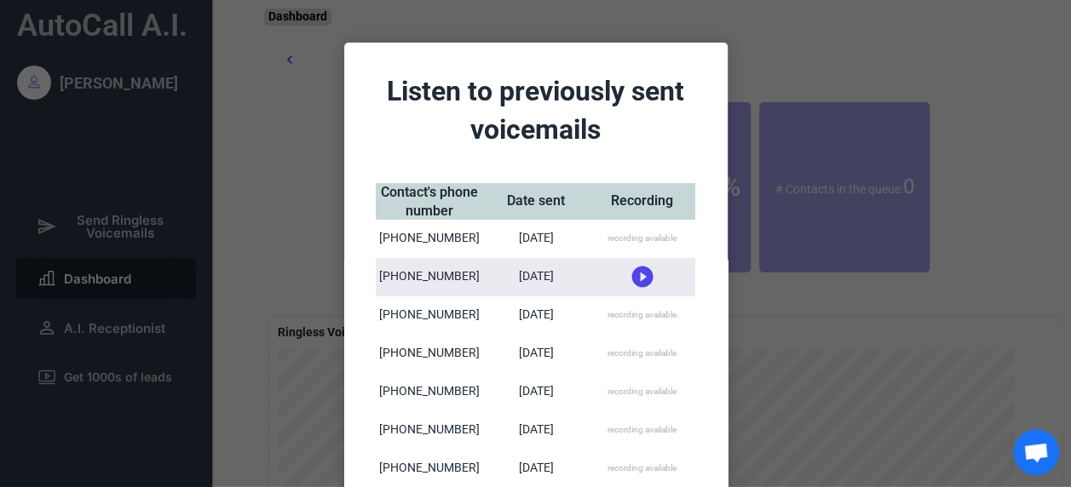
click at [634, 237] on div "recording available" at bounding box center [641, 239] width 69 height 12
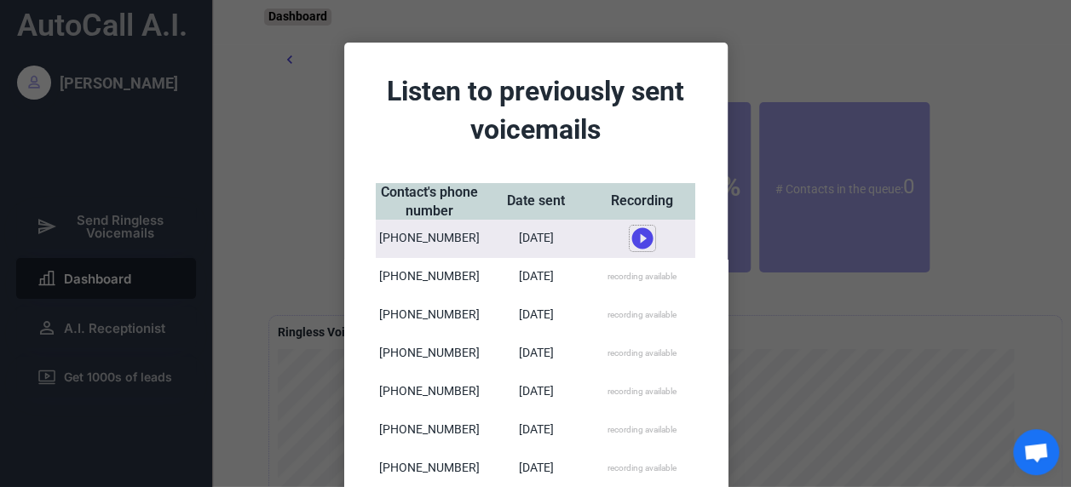
click at [634, 237] on icon at bounding box center [642, 239] width 26 height 26
drag, startPoint x: 634, startPoint y: 237, endPoint x: 618, endPoint y: 236, distance: 16.2
click at [618, 236] on div "0:00 recording available" at bounding box center [642, 239] width 106 height 38
click at [639, 233] on use at bounding box center [641, 231] width 21 height 21
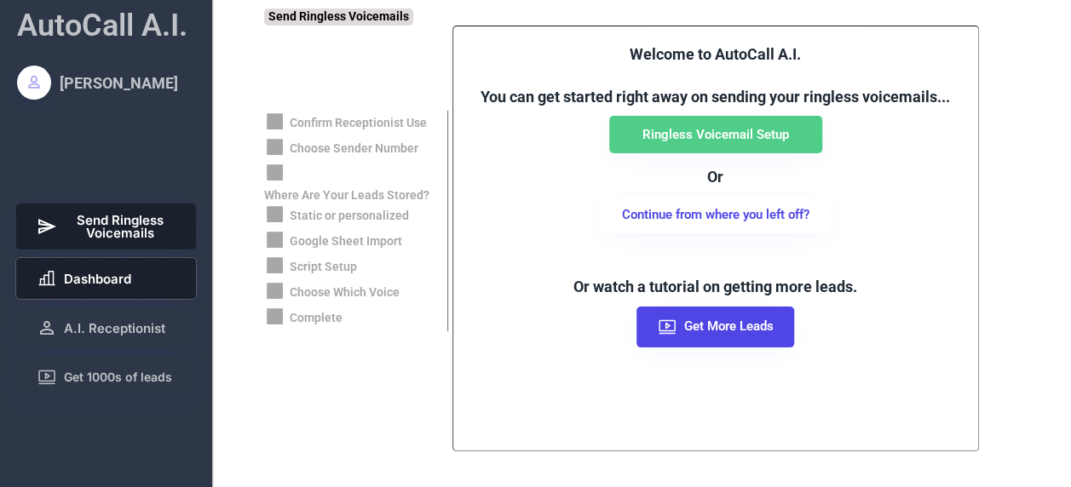
click at [128, 278] on span "Dashboard" at bounding box center [97, 279] width 67 height 13
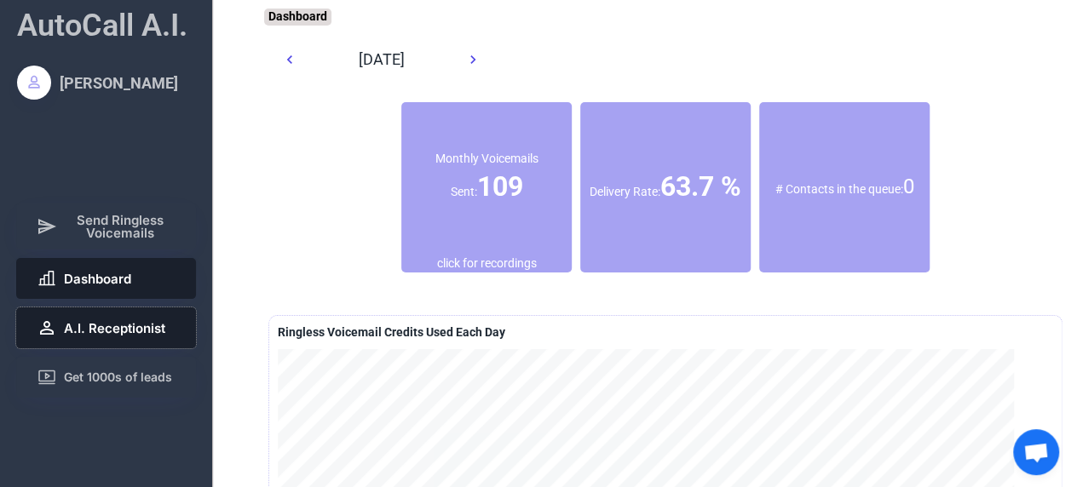
click at [146, 319] on button "A.I. Receptionist" at bounding box center [106, 327] width 181 height 41
